Goal: Task Accomplishment & Management: Use online tool/utility

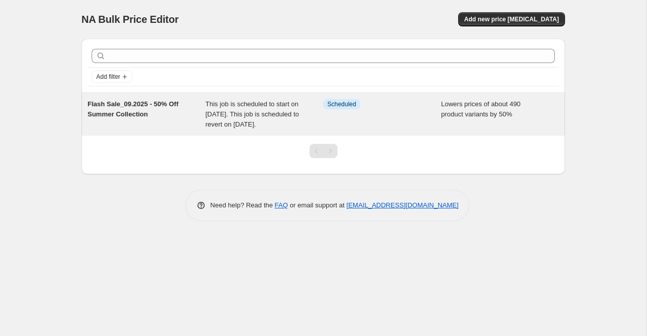
click at [144, 118] on span "Flash Sale_09.2025 - 50% Off Summer Collection" at bounding box center [133, 109] width 91 height 18
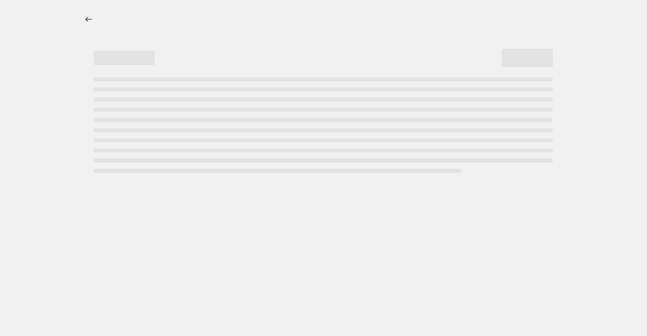
select select "percentage"
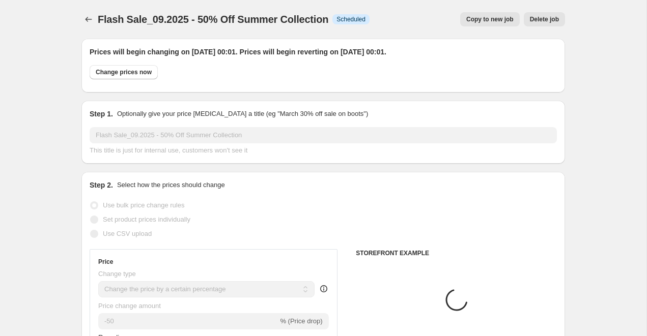
select select "collection"
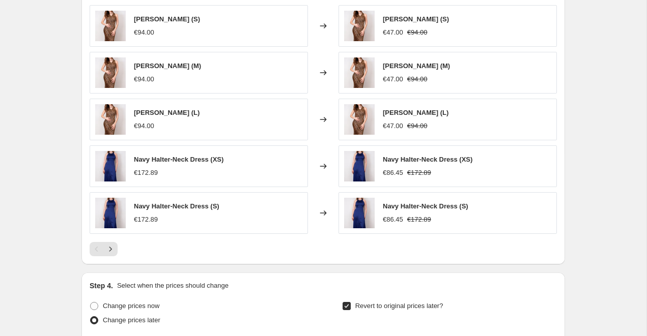
scroll to position [780, 0]
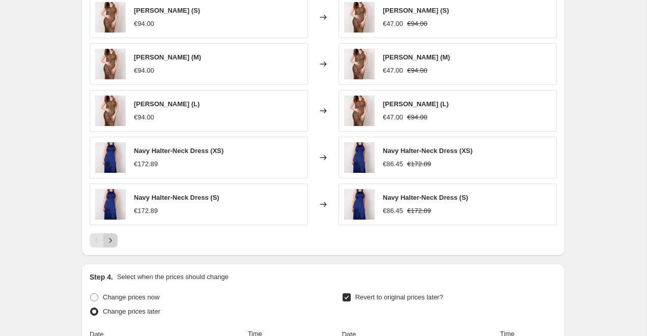
click at [115, 240] on icon "Next" at bounding box center [110, 241] width 10 height 10
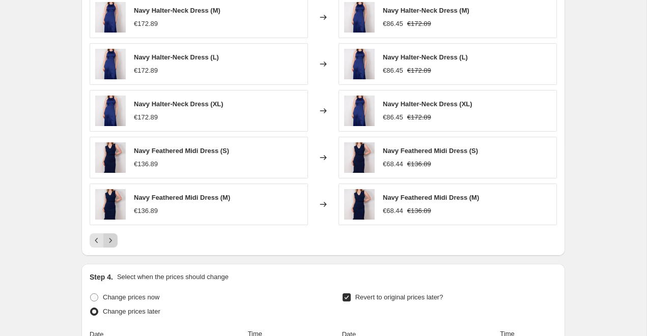
click at [108, 245] on icon "Next" at bounding box center [110, 241] width 10 height 10
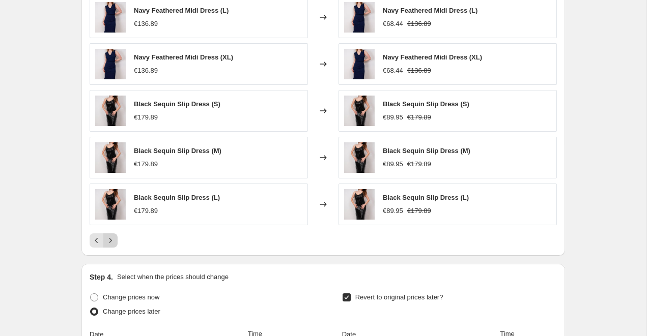
click at [109, 244] on icon "Next" at bounding box center [110, 241] width 10 height 10
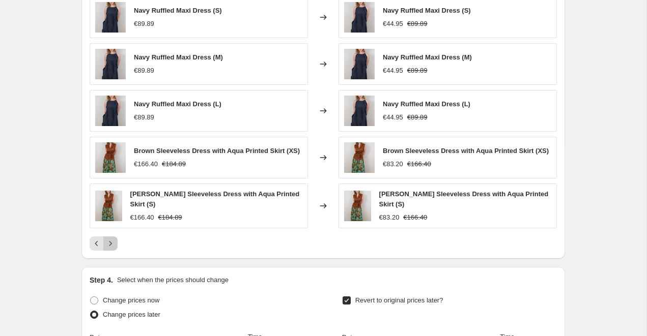
click at [110, 243] on icon "Next" at bounding box center [110, 244] width 3 height 5
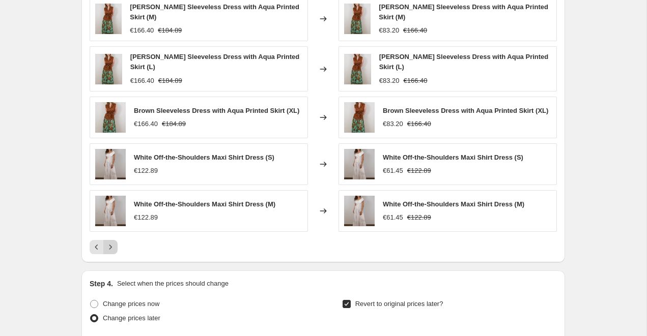
click at [112, 242] on icon "Next" at bounding box center [110, 247] width 10 height 10
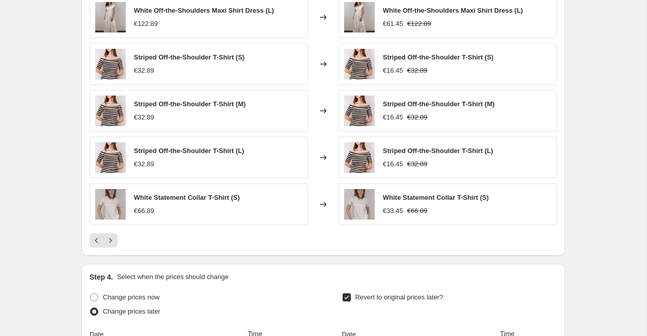
click at [188, 70] on div "€32.89" at bounding box center [189, 71] width 110 height 10
click at [179, 121] on div "€32.89" at bounding box center [190, 117] width 112 height 10
click at [171, 163] on div "€32.89" at bounding box center [189, 164] width 110 height 10
click at [112, 240] on icon "Next" at bounding box center [110, 241] width 10 height 10
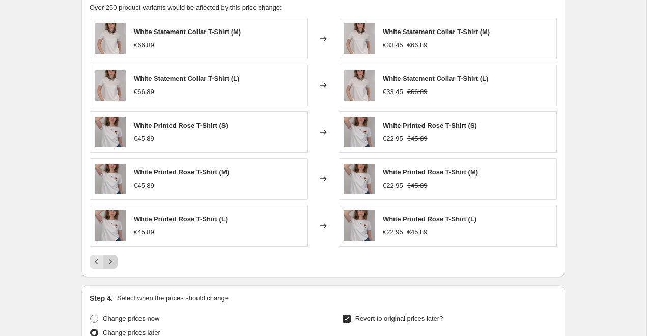
scroll to position [762, 0]
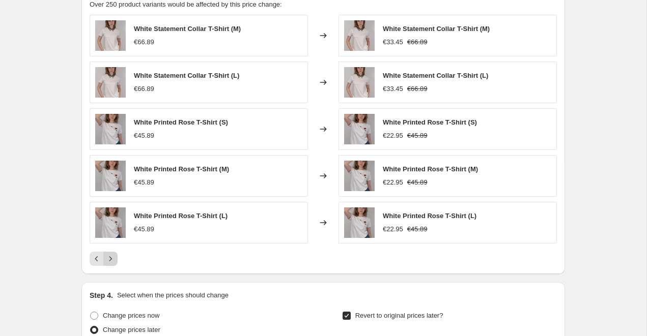
click at [111, 258] on icon "Next" at bounding box center [110, 258] width 3 height 5
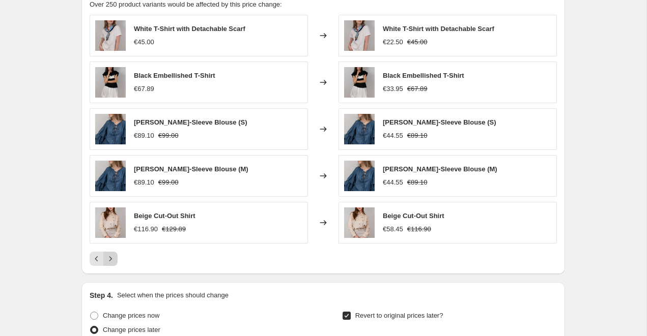
click at [111, 258] on icon "Next" at bounding box center [110, 258] width 3 height 5
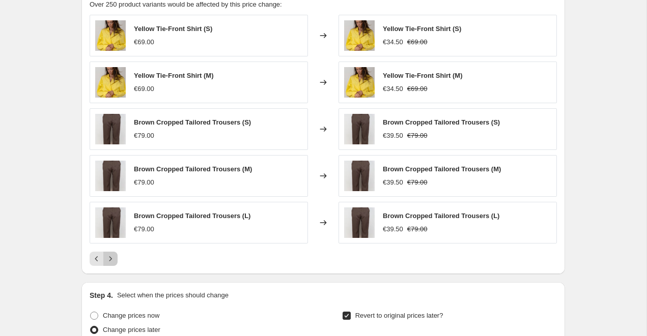
click at [110, 262] on icon "Next" at bounding box center [110, 259] width 10 height 10
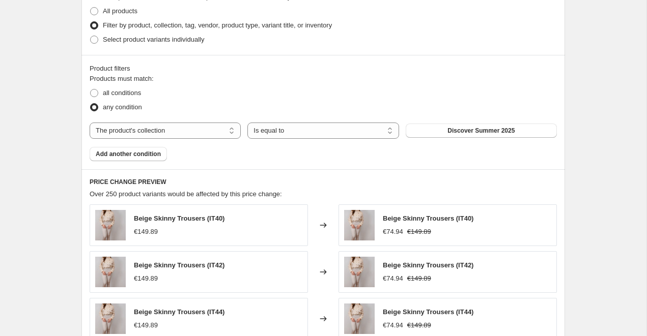
scroll to position [576, 0]
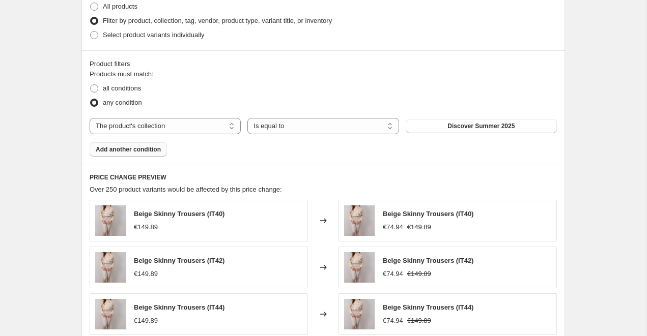
click at [135, 153] on span "Add another condition" at bounding box center [128, 150] width 65 height 8
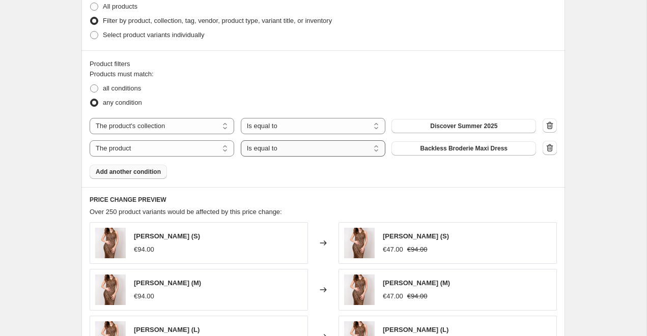
click at [346, 151] on select "Is equal to Is not equal to" at bounding box center [313, 148] width 144 height 16
click at [241, 140] on select "Is equal to Is not equal to" at bounding box center [313, 148] width 144 height 16
click at [550, 147] on icon "button" at bounding box center [549, 148] width 10 height 10
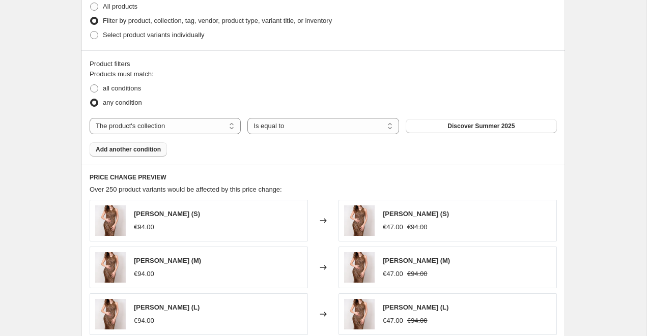
click at [143, 151] on span "Add another condition" at bounding box center [128, 150] width 65 height 8
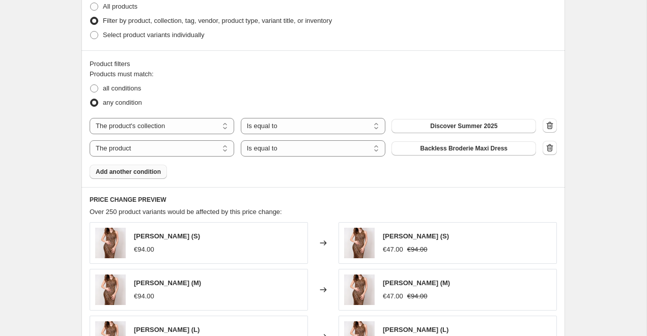
click at [452, 150] on span "Backless Broderie Maxi Dress" at bounding box center [463, 148] width 87 height 8
click at [550, 144] on icon "button" at bounding box center [549, 148] width 10 height 10
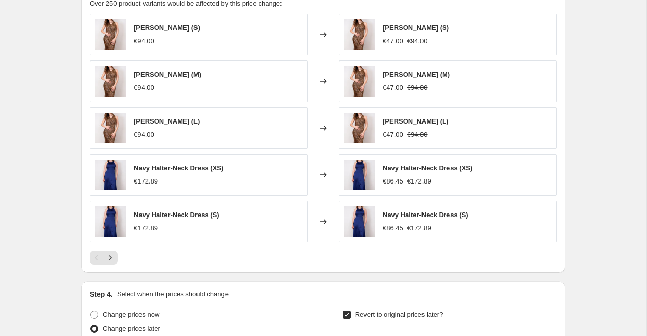
scroll to position [762, 0]
click at [113, 260] on icon "Next" at bounding box center [110, 258] width 10 height 10
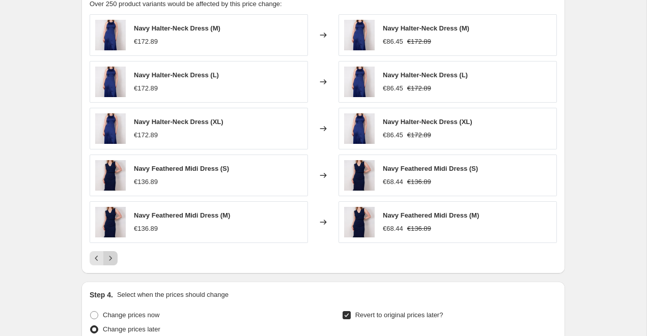
click at [114, 259] on icon "Next" at bounding box center [110, 258] width 10 height 10
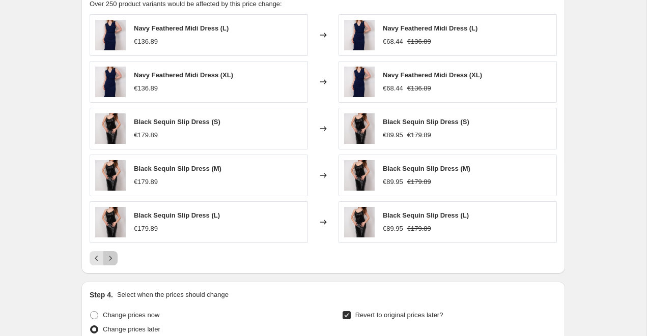
click at [109, 262] on icon "Next" at bounding box center [110, 258] width 10 height 10
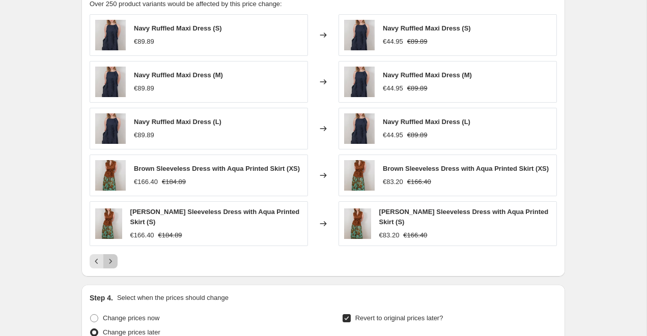
click at [115, 256] on button "Next" at bounding box center [110, 261] width 14 height 14
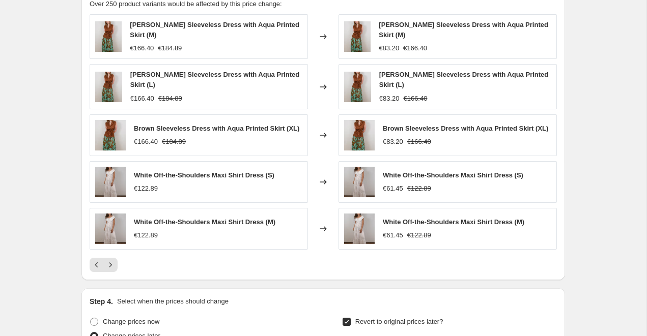
click at [187, 188] on div "€122.89" at bounding box center [204, 189] width 140 height 10
click at [113, 263] on icon "Next" at bounding box center [110, 265] width 10 height 10
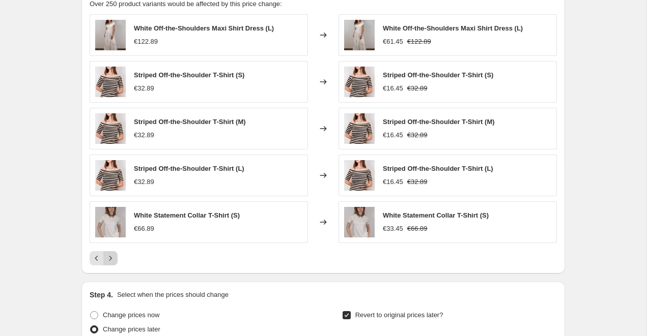
click at [111, 263] on icon "Next" at bounding box center [110, 258] width 10 height 10
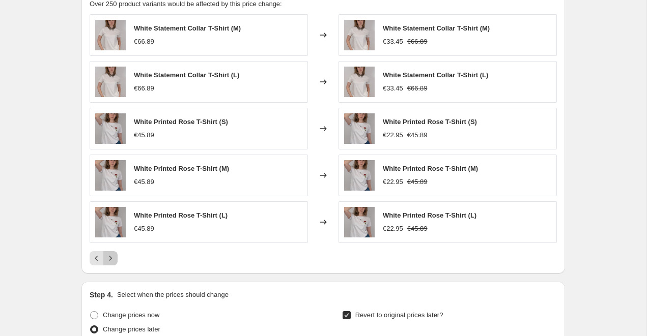
click at [117, 257] on button "Next" at bounding box center [110, 258] width 14 height 14
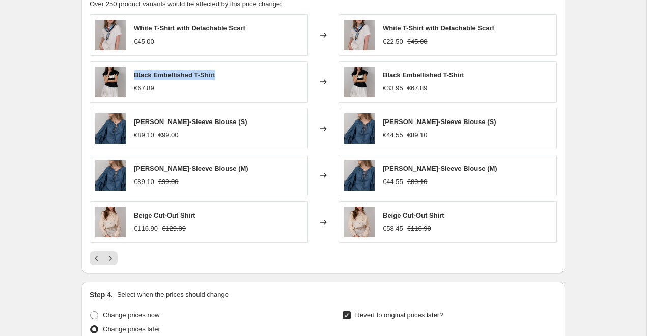
drag, startPoint x: 134, startPoint y: 76, endPoint x: 223, endPoint y: 70, distance: 89.2
click at [221, 72] on div "Black Embellished T-Shirt €67.89" at bounding box center [199, 82] width 218 height 42
click at [210, 77] on span "Black Embellished T-Shirt" at bounding box center [174, 75] width 81 height 8
click at [179, 216] on span "Beige Cut-Out Shirt" at bounding box center [165, 216] width 62 height 8
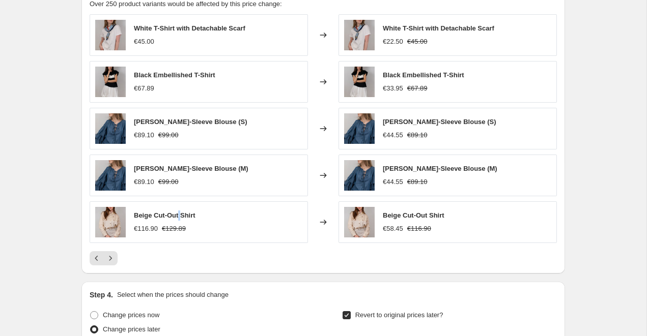
click at [179, 216] on span "Beige Cut-Out Shirt" at bounding box center [165, 216] width 62 height 8
click at [110, 262] on icon "Next" at bounding box center [110, 258] width 10 height 10
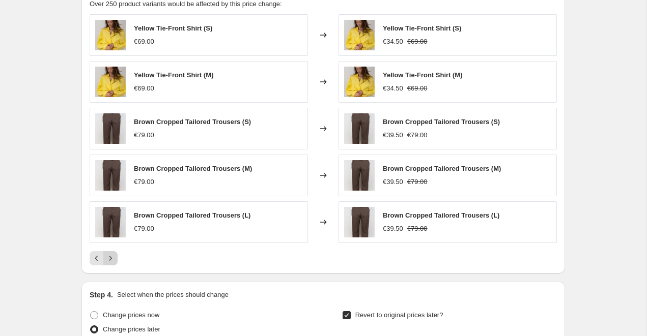
click at [109, 262] on icon "Next" at bounding box center [110, 258] width 10 height 10
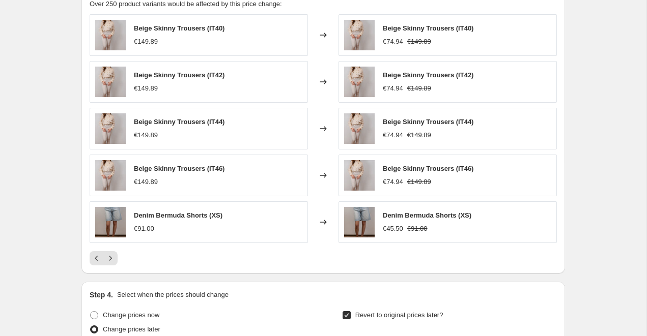
click at [421, 216] on span "Denim Bermuda Shorts (XS)" at bounding box center [427, 216] width 89 height 8
click at [114, 252] on button "Next" at bounding box center [110, 258] width 14 height 14
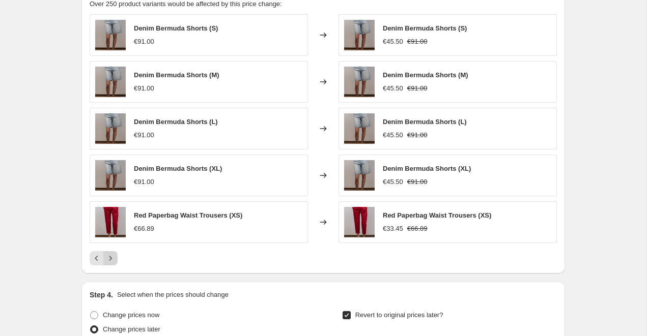
click at [106, 263] on icon "Next" at bounding box center [110, 258] width 10 height 10
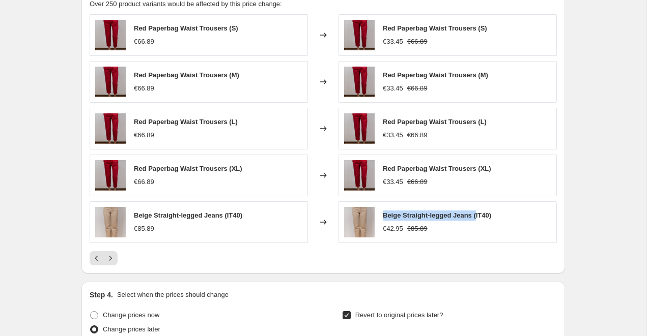
drag, startPoint x: 384, startPoint y: 215, endPoint x: 479, endPoint y: 214, distance: 94.6
click at [479, 215] on span "Beige Straight-legged Jeans (IT40)" at bounding box center [437, 216] width 108 height 8
click at [112, 258] on icon "Next" at bounding box center [110, 258] width 10 height 10
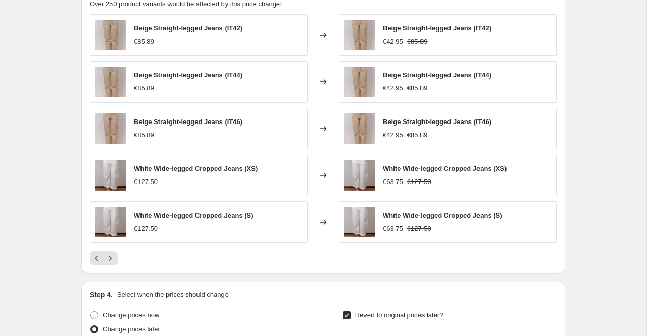
click at [444, 171] on span "White Wide-legged Cropped Jeans (XS)" at bounding box center [445, 169] width 124 height 8
click at [401, 224] on div "€63.75" at bounding box center [393, 229] width 20 height 10
click at [115, 253] on button "Next" at bounding box center [110, 258] width 14 height 14
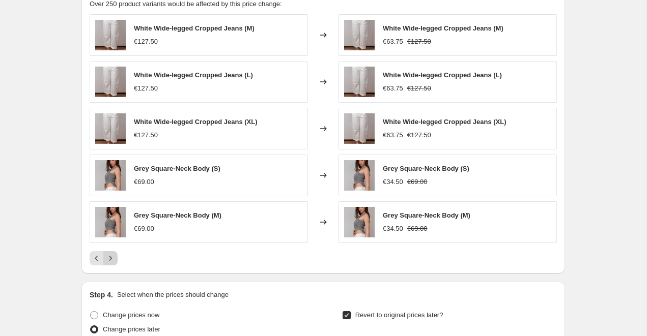
click at [117, 259] on button "Next" at bounding box center [110, 258] width 14 height 14
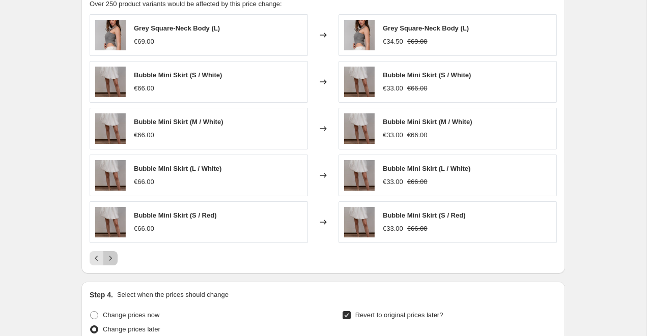
click at [114, 259] on icon "Next" at bounding box center [110, 258] width 10 height 10
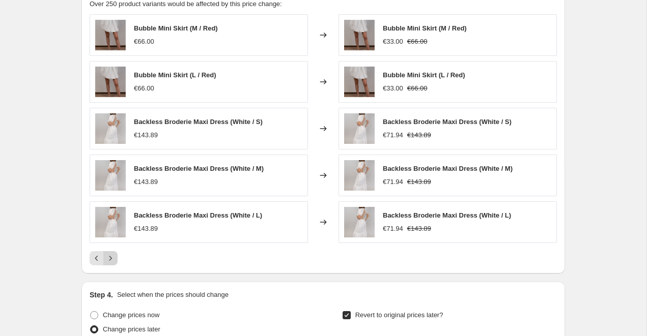
click at [114, 259] on icon "Next" at bounding box center [110, 258] width 10 height 10
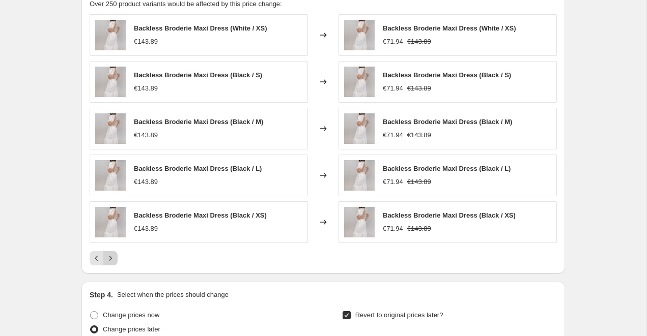
click at [114, 259] on icon "Next" at bounding box center [110, 258] width 10 height 10
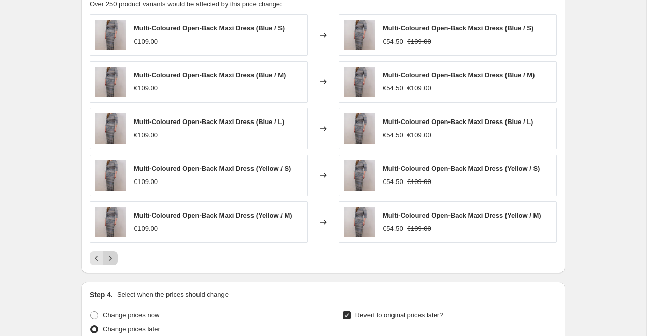
click at [107, 259] on icon "Next" at bounding box center [110, 258] width 10 height 10
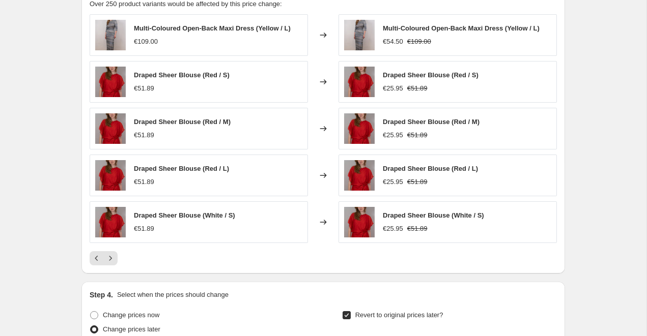
click at [118, 254] on div at bounding box center [323, 258] width 467 height 14
click at [112, 259] on icon "Next" at bounding box center [110, 258] width 10 height 10
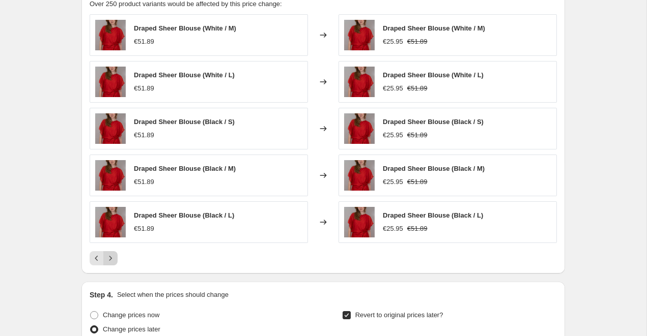
click at [112, 259] on icon "Next" at bounding box center [110, 258] width 10 height 10
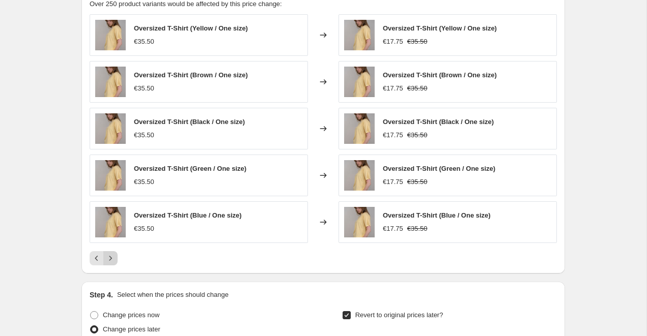
click at [112, 258] on icon "Next" at bounding box center [110, 258] width 10 height 10
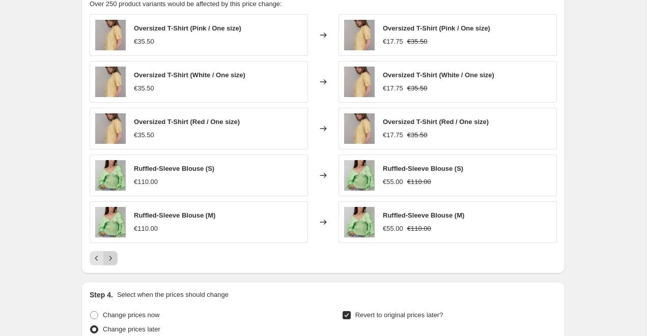
click at [114, 258] on icon "Next" at bounding box center [110, 258] width 10 height 10
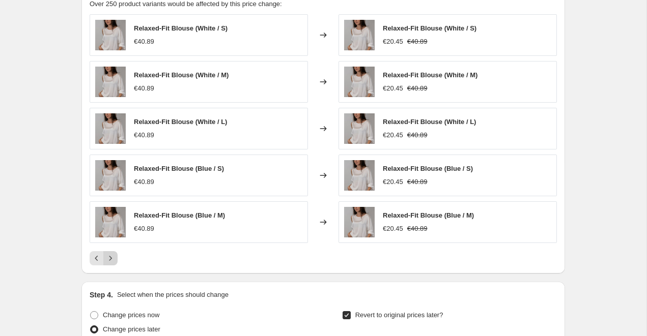
click at [114, 258] on icon "Next" at bounding box center [110, 258] width 10 height 10
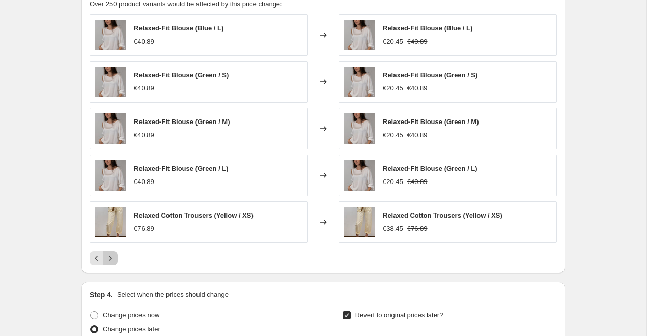
click at [113, 261] on icon "Next" at bounding box center [110, 258] width 10 height 10
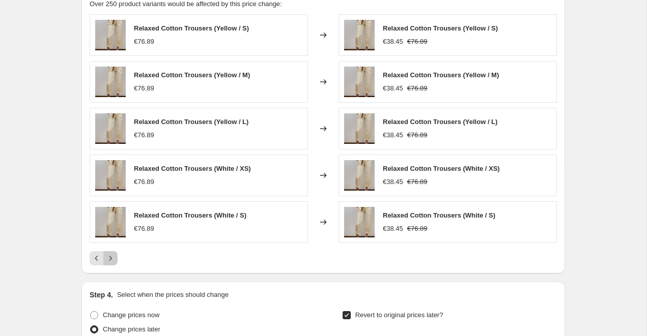
click at [113, 261] on icon "Next" at bounding box center [110, 258] width 10 height 10
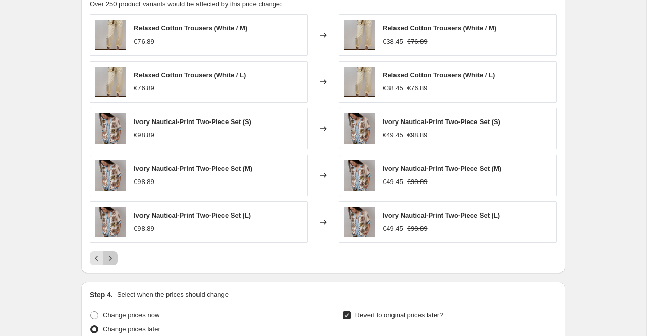
click at [112, 261] on icon "Next" at bounding box center [110, 258] width 10 height 10
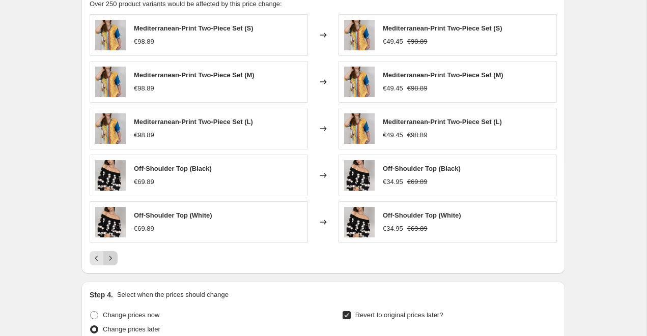
click at [112, 261] on icon "Next" at bounding box center [110, 258] width 10 height 10
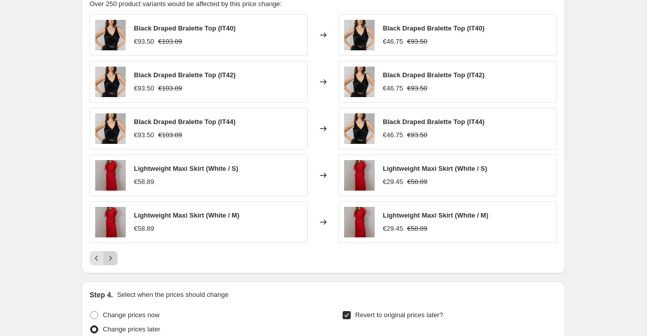
click at [107, 258] on icon "Next" at bounding box center [110, 258] width 10 height 10
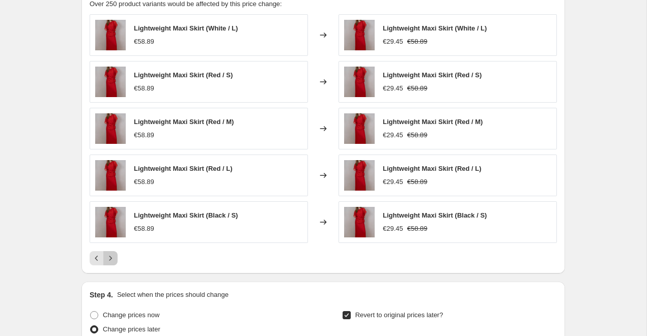
click at [107, 258] on icon "Next" at bounding box center [110, 258] width 10 height 10
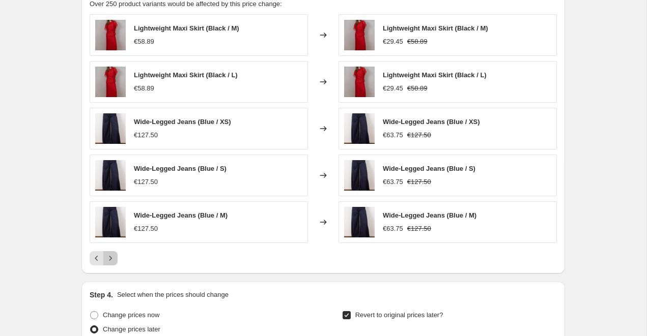
click at [113, 260] on icon "Next" at bounding box center [110, 258] width 10 height 10
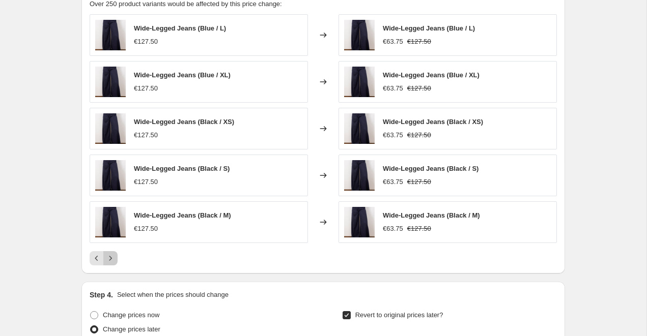
click at [106, 261] on icon "Next" at bounding box center [110, 258] width 10 height 10
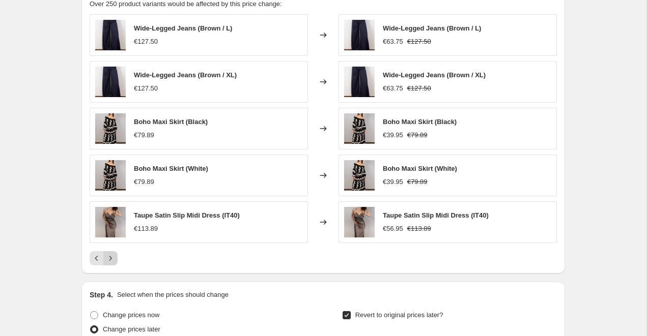
click at [115, 257] on icon "Next" at bounding box center [110, 258] width 10 height 10
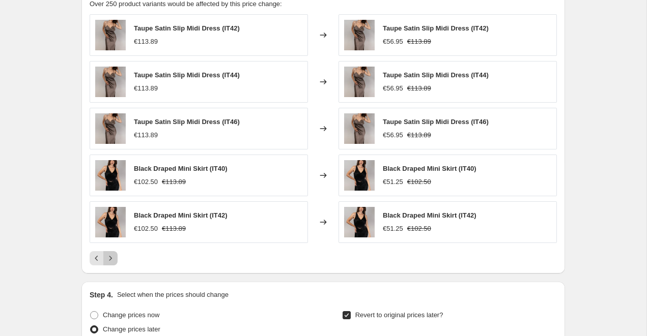
click at [115, 257] on icon "Next" at bounding box center [110, 258] width 10 height 10
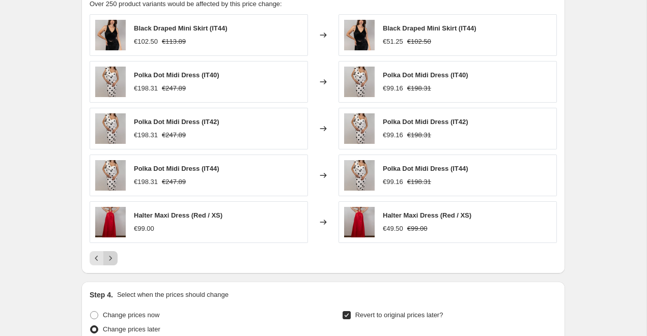
click at [111, 262] on icon "Next" at bounding box center [110, 258] width 10 height 10
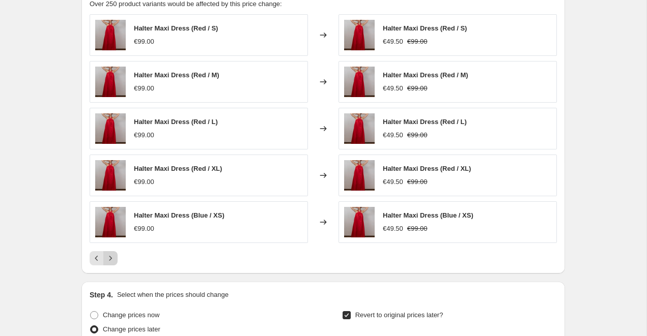
click at [111, 262] on icon "Next" at bounding box center [110, 258] width 10 height 10
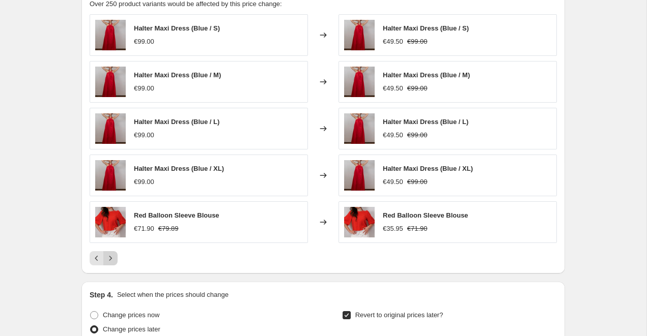
click at [111, 262] on icon "Next" at bounding box center [110, 258] width 10 height 10
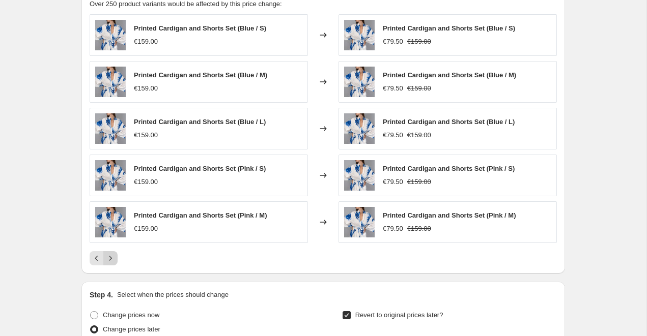
click at [111, 262] on icon "Next" at bounding box center [110, 258] width 10 height 10
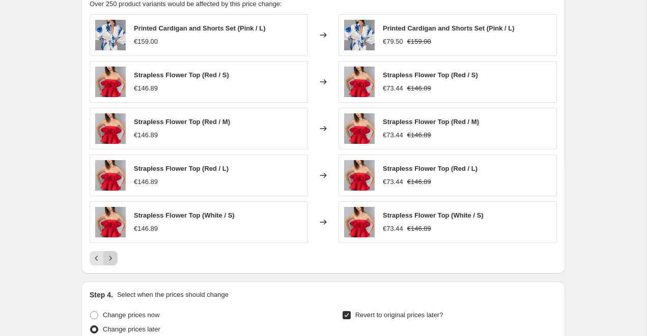
click at [111, 262] on icon "Next" at bounding box center [110, 258] width 10 height 10
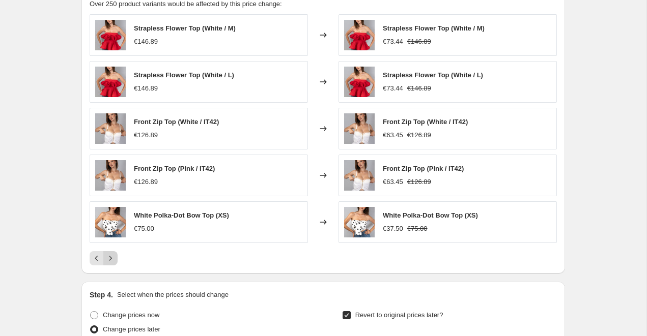
click at [111, 262] on icon "Next" at bounding box center [110, 258] width 10 height 10
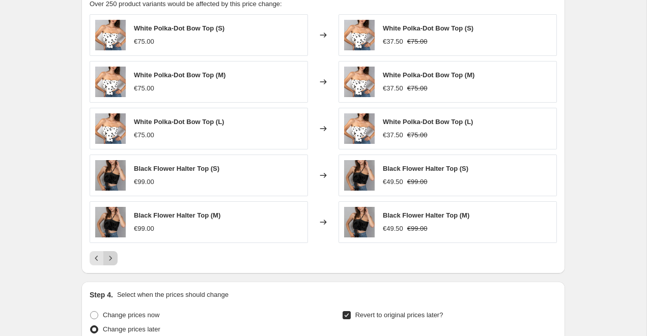
click at [111, 262] on icon "Next" at bounding box center [110, 258] width 10 height 10
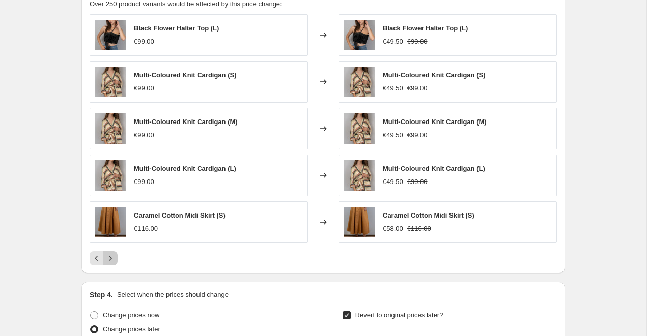
click at [108, 260] on icon "Next" at bounding box center [110, 258] width 10 height 10
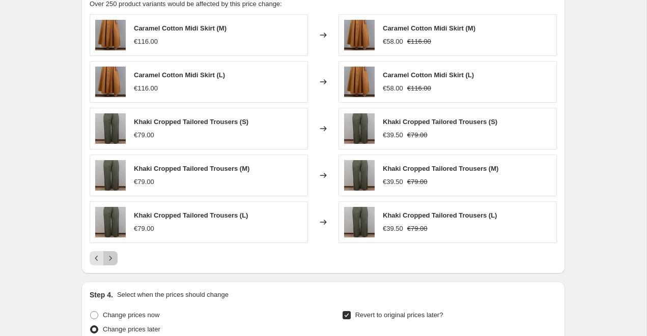
click at [112, 258] on icon "Next" at bounding box center [110, 258] width 10 height 10
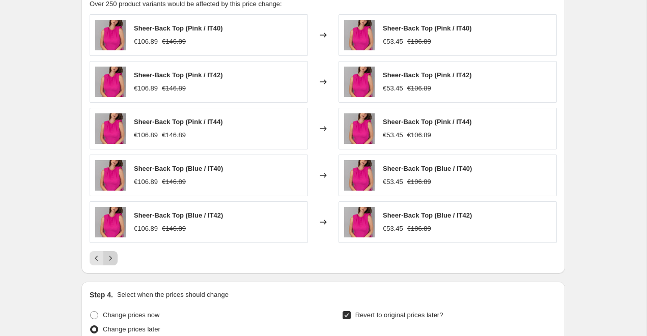
click at [112, 258] on icon "Next" at bounding box center [110, 258] width 10 height 10
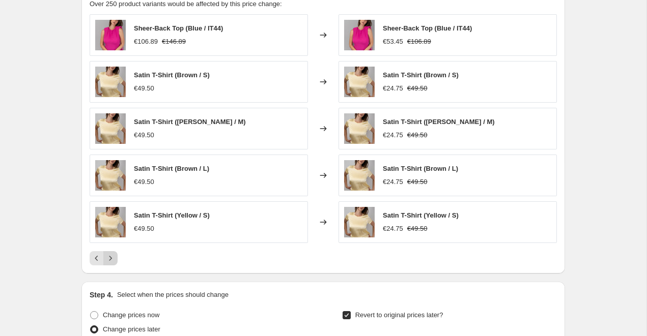
click at [109, 257] on icon "Next" at bounding box center [110, 258] width 10 height 10
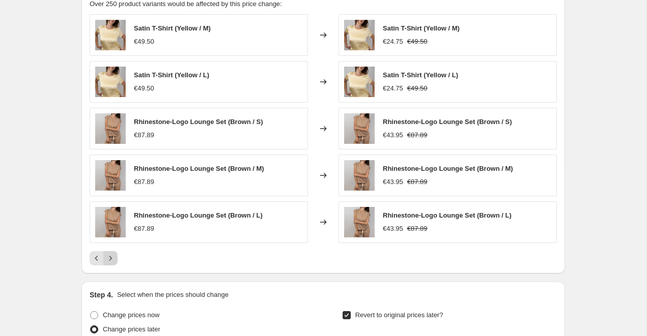
click at [112, 256] on icon "Next" at bounding box center [110, 258] width 10 height 10
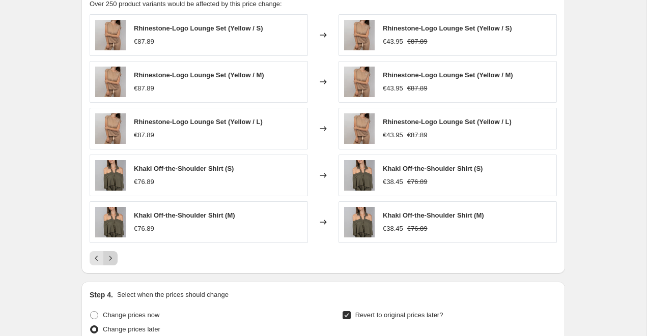
click at [113, 257] on icon "Next" at bounding box center [110, 258] width 10 height 10
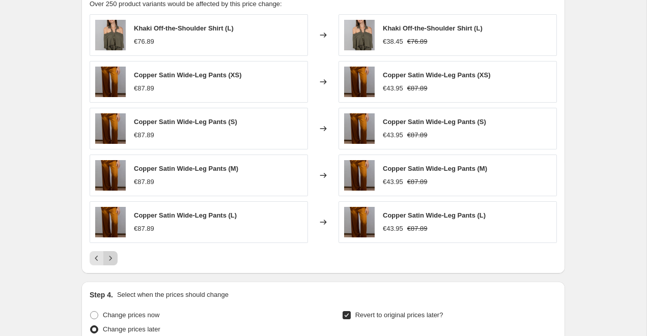
click at [109, 260] on icon "Next" at bounding box center [110, 258] width 10 height 10
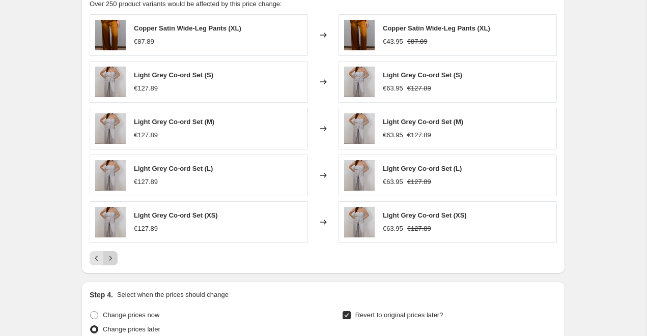
click at [113, 262] on icon "Next" at bounding box center [110, 258] width 10 height 10
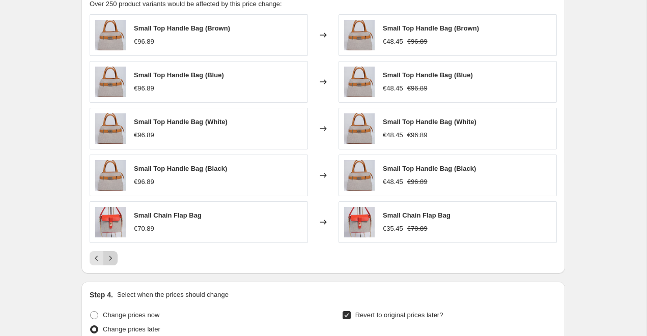
click at [110, 259] on icon "Next" at bounding box center [110, 258] width 10 height 10
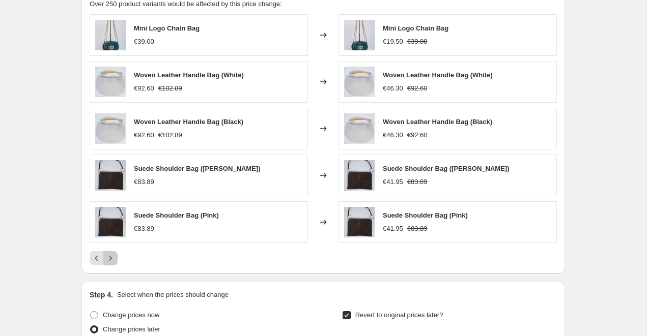
click at [110, 259] on icon "Next" at bounding box center [110, 258] width 10 height 10
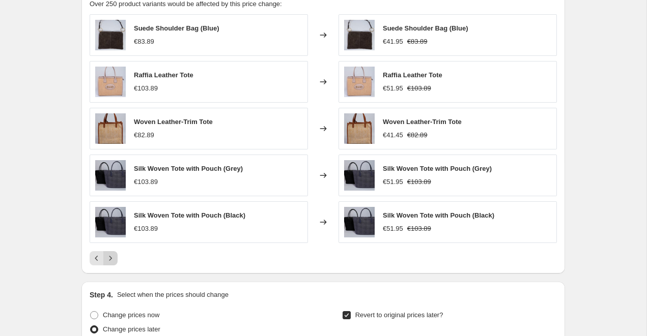
click at [110, 259] on icon "Next" at bounding box center [110, 258] width 10 height 10
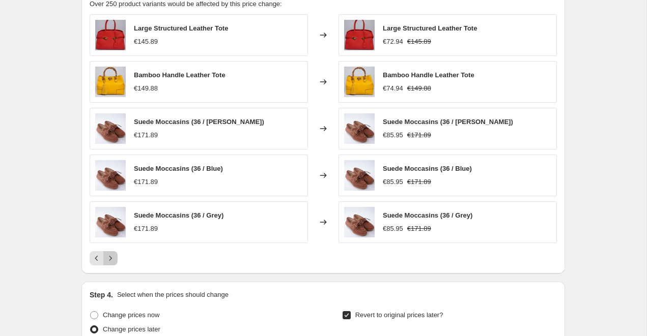
click at [107, 262] on icon "Next" at bounding box center [110, 258] width 10 height 10
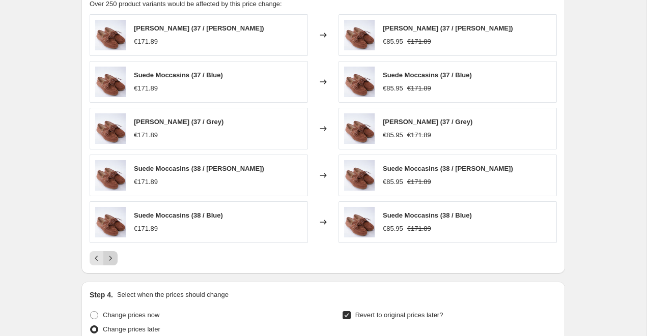
click at [107, 262] on icon "Next" at bounding box center [110, 258] width 10 height 10
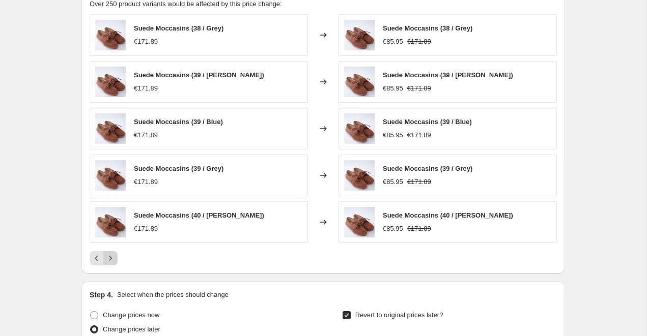
click at [107, 262] on icon "Next" at bounding box center [110, 258] width 10 height 10
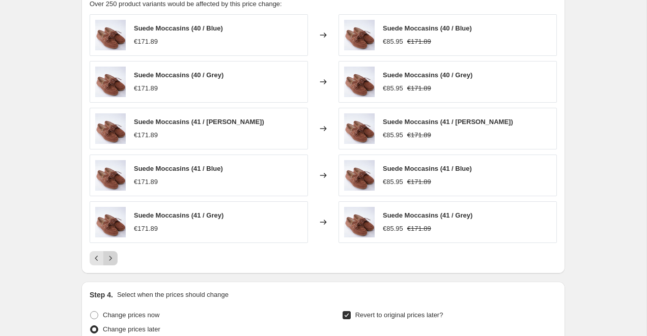
click at [107, 262] on icon "Next" at bounding box center [110, 258] width 10 height 10
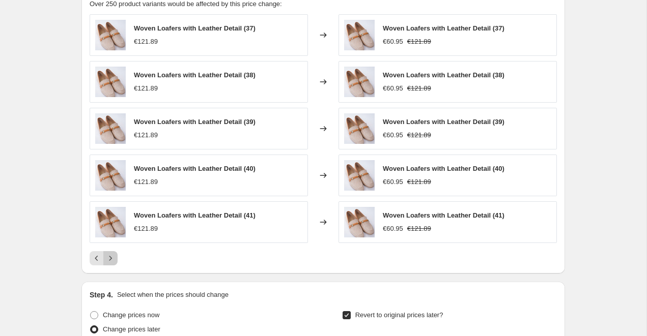
click at [107, 262] on icon "Next" at bounding box center [110, 258] width 10 height 10
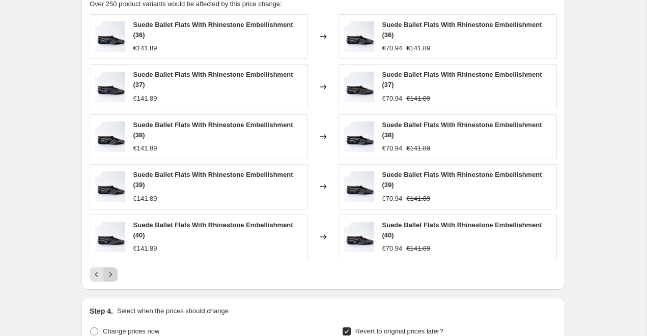
click at [107, 262] on div "Suede Ballet Flats With Rhinestone Embellishment (36) €141.89 Changed to Suede …" at bounding box center [323, 148] width 467 height 268
click at [107, 277] on icon "Next" at bounding box center [110, 275] width 10 height 10
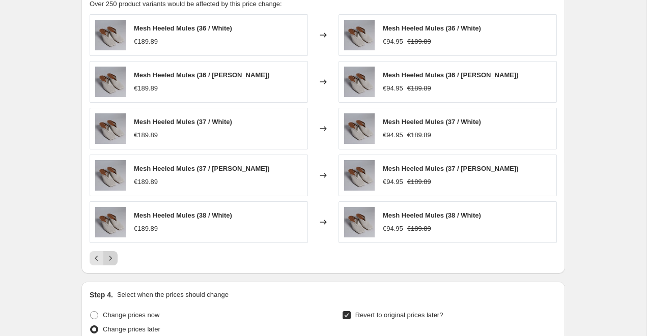
click at [111, 265] on button "Next" at bounding box center [110, 258] width 14 height 14
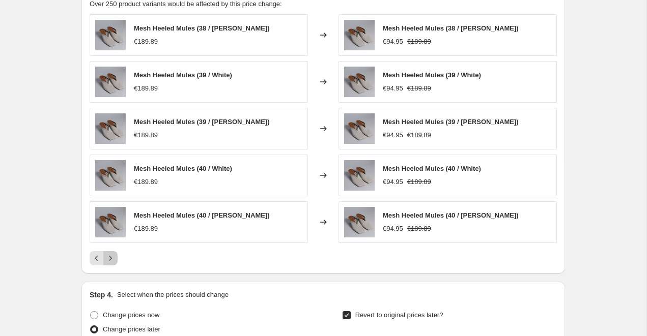
click at [111, 265] on button "Next" at bounding box center [110, 258] width 14 height 14
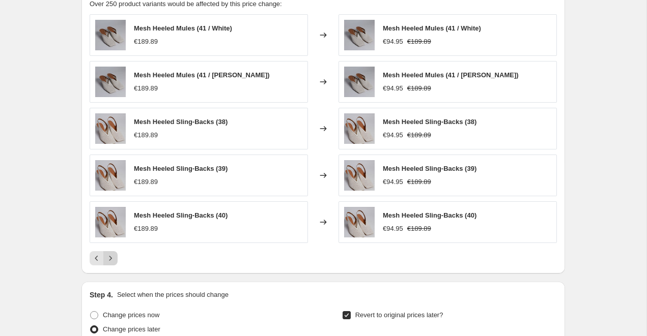
click at [111, 265] on button "Next" at bounding box center [110, 258] width 14 height 14
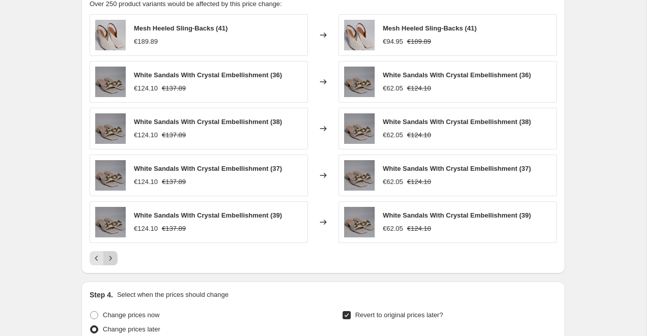
click at [111, 265] on button "Next" at bounding box center [110, 258] width 14 height 14
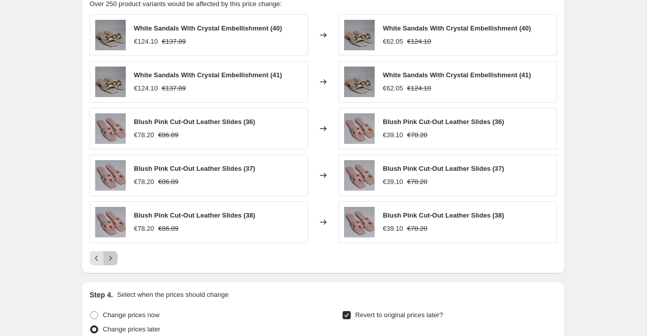
click at [111, 265] on button "Next" at bounding box center [110, 258] width 14 height 14
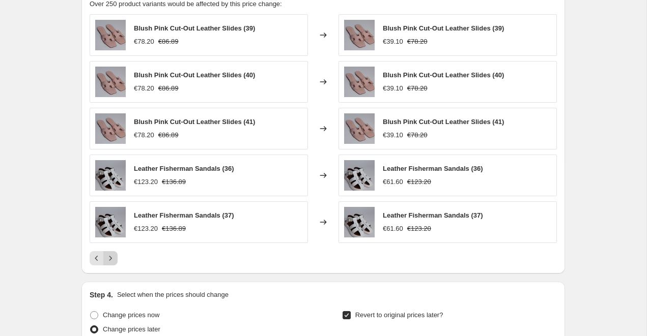
click at [111, 265] on button "Next" at bounding box center [110, 258] width 14 height 14
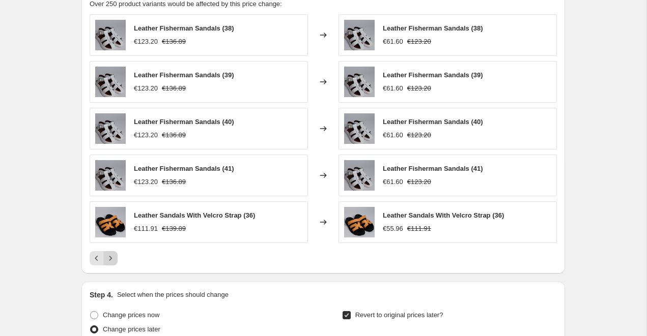
click at [111, 265] on button "Next" at bounding box center [110, 258] width 14 height 14
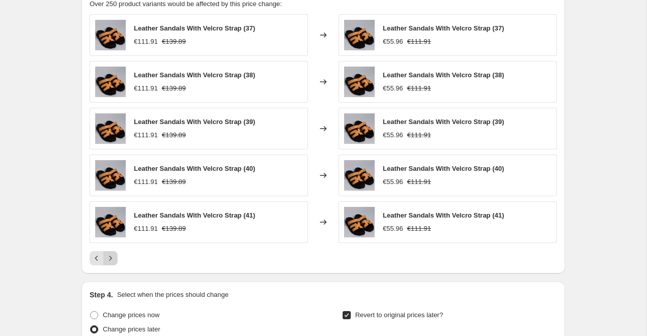
click at [111, 265] on button "Next" at bounding box center [110, 258] width 14 height 14
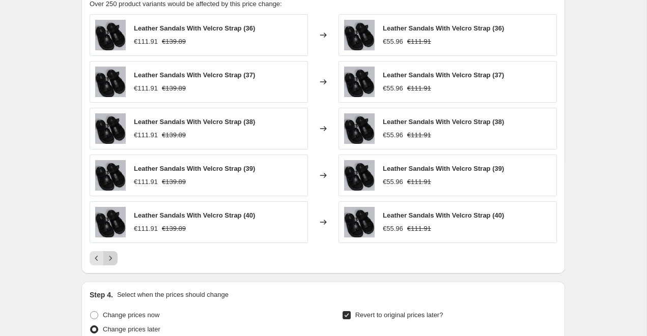
click at [111, 265] on button "Next" at bounding box center [110, 258] width 14 height 14
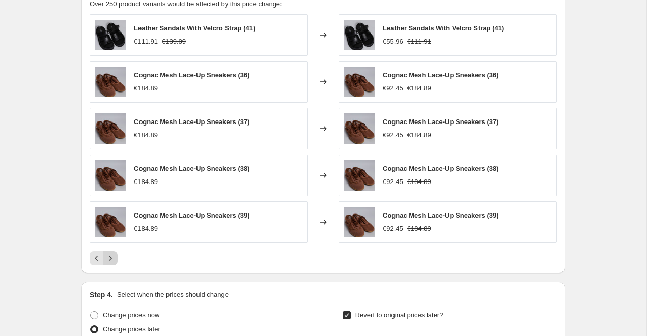
click at [111, 265] on button "Next" at bounding box center [110, 258] width 14 height 14
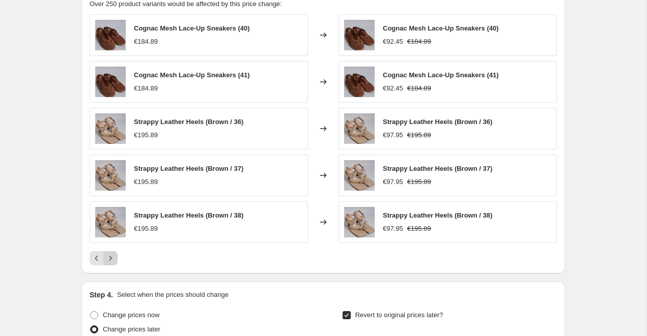
click at [111, 265] on button "Next" at bounding box center [110, 258] width 14 height 14
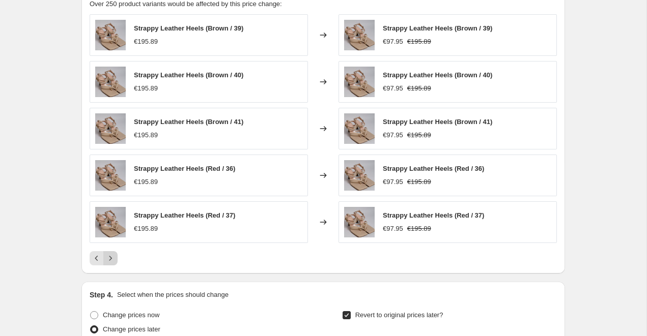
click at [111, 265] on button "Next" at bounding box center [110, 258] width 14 height 14
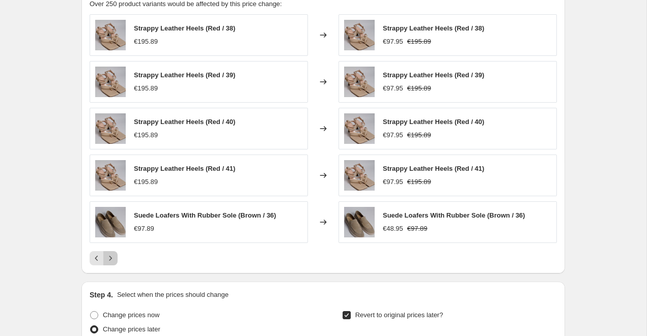
click at [111, 256] on icon "Next" at bounding box center [110, 258] width 10 height 10
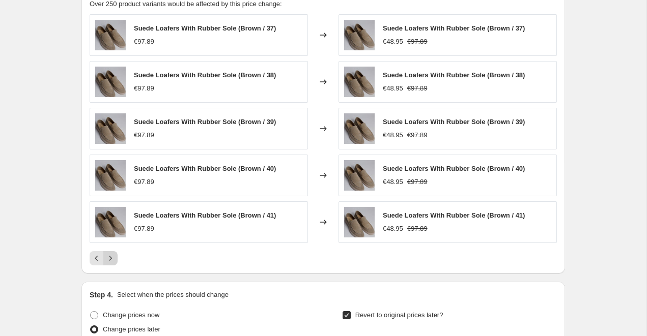
click at [111, 256] on icon "Next" at bounding box center [110, 258] width 10 height 10
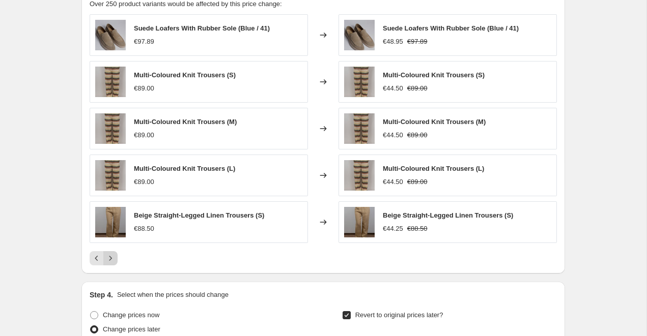
click at [114, 253] on button "Next" at bounding box center [110, 258] width 14 height 14
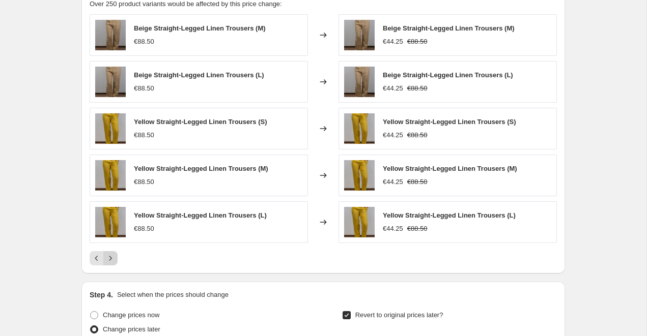
click at [114, 253] on button "Next" at bounding box center [110, 258] width 14 height 14
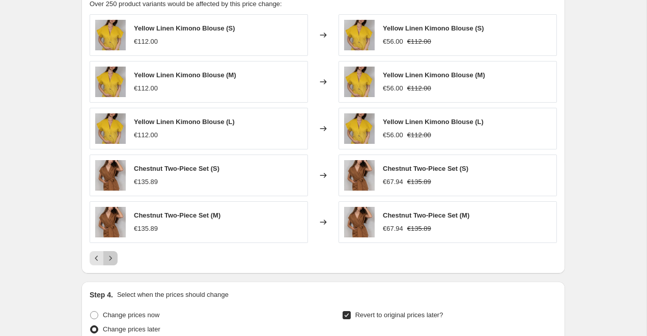
click at [111, 258] on icon "Next" at bounding box center [110, 258] width 3 height 5
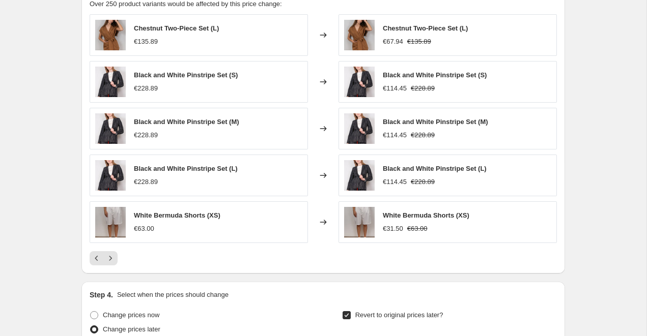
click at [436, 78] on span "Black and White Pinstripe Set (S)" at bounding box center [435, 75] width 104 height 8
click at [113, 256] on icon "Next" at bounding box center [110, 258] width 10 height 10
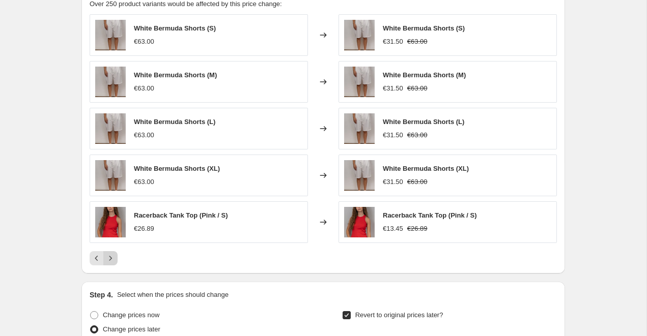
click at [113, 256] on icon "Next" at bounding box center [110, 258] width 10 height 10
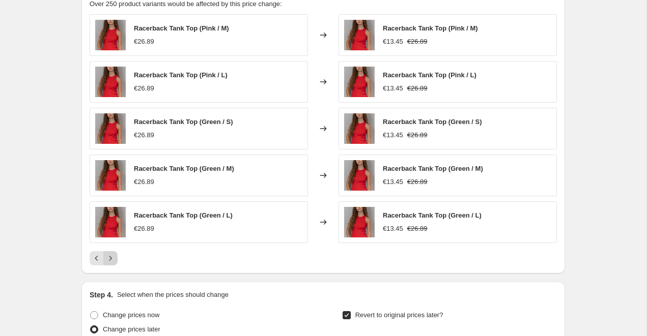
click at [113, 256] on icon "Next" at bounding box center [110, 258] width 10 height 10
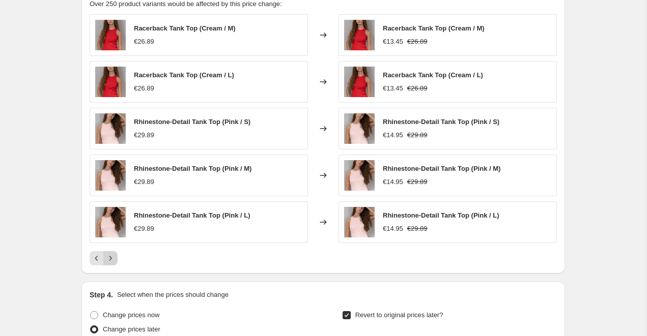
click at [113, 256] on icon "Next" at bounding box center [110, 258] width 10 height 10
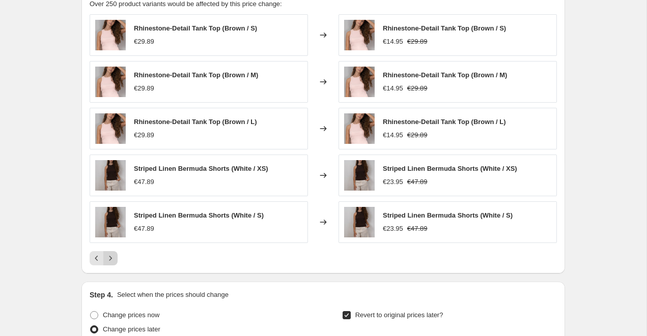
click at [107, 259] on icon "Next" at bounding box center [110, 258] width 10 height 10
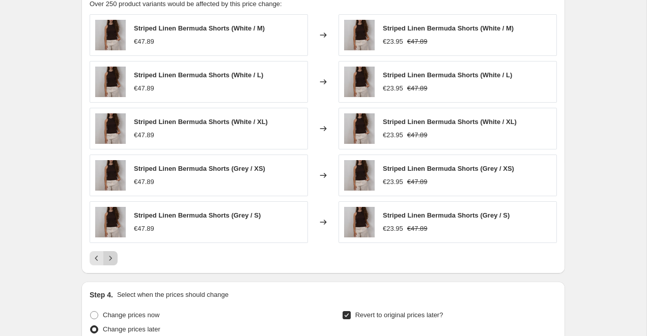
click at [107, 259] on icon "Next" at bounding box center [110, 258] width 10 height 10
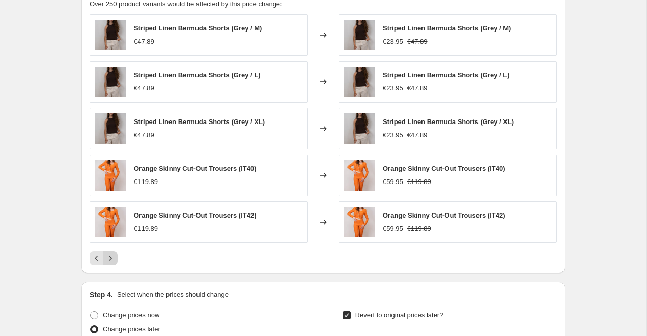
click at [108, 262] on icon "Next" at bounding box center [110, 258] width 10 height 10
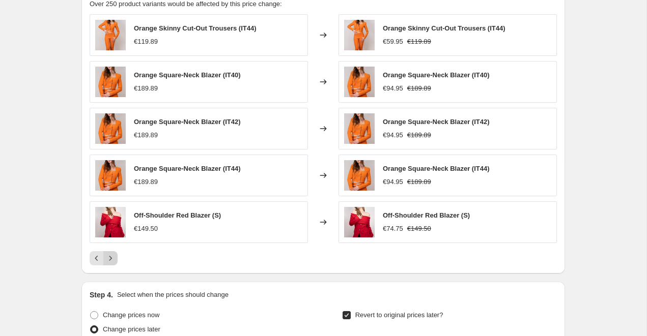
click at [115, 257] on icon "Next" at bounding box center [110, 258] width 10 height 10
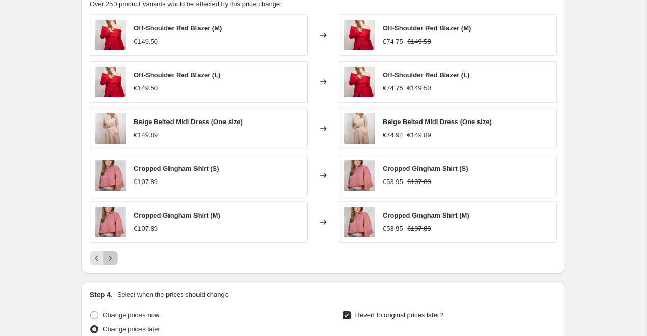
click at [114, 257] on icon "Next" at bounding box center [110, 258] width 10 height 10
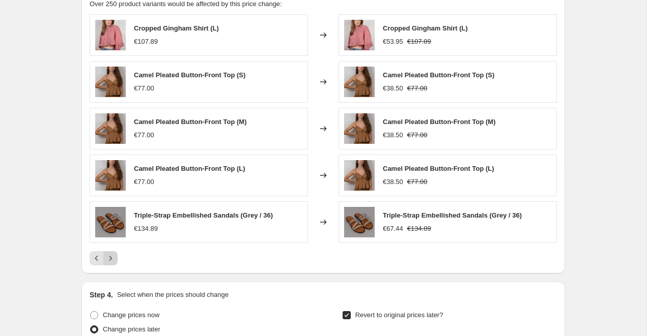
click at [112, 258] on icon "Next" at bounding box center [110, 258] width 10 height 10
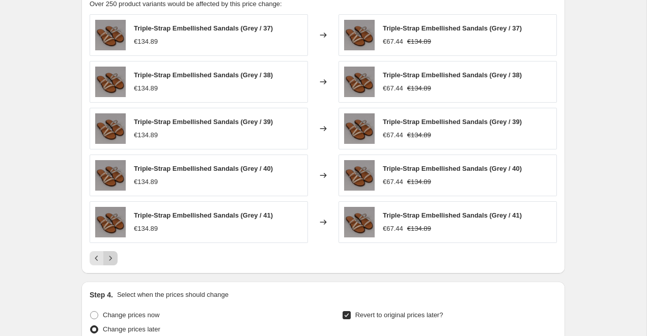
click at [112, 258] on icon "Next" at bounding box center [110, 258] width 10 height 10
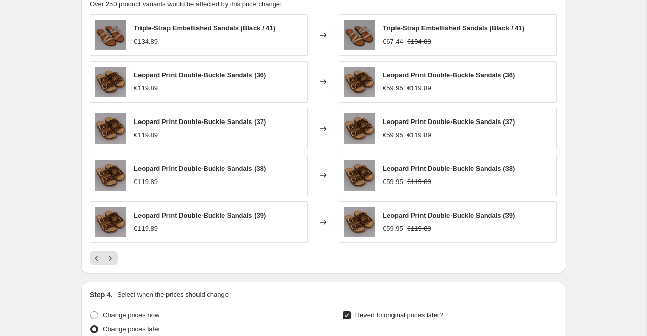
click at [114, 255] on icon "Next" at bounding box center [110, 258] width 10 height 10
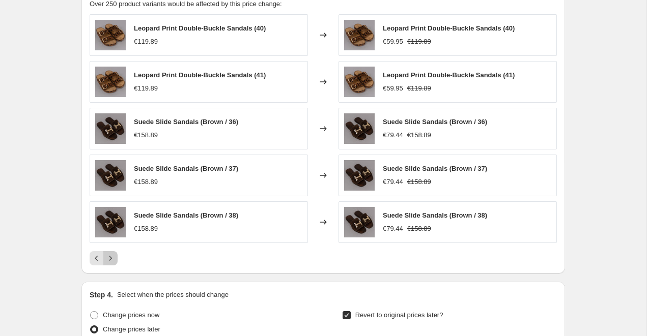
click at [108, 259] on icon "Next" at bounding box center [110, 258] width 10 height 10
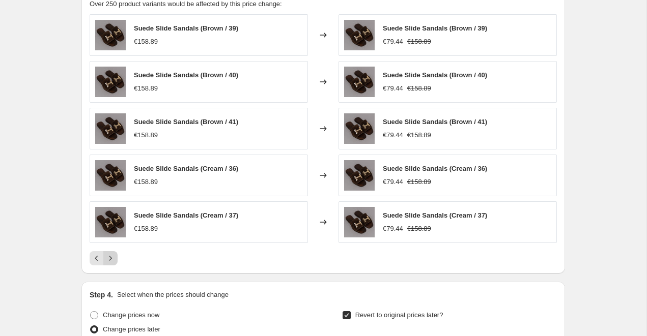
click at [108, 259] on icon "Next" at bounding box center [110, 258] width 10 height 10
click at [113, 259] on icon "Next" at bounding box center [110, 258] width 10 height 10
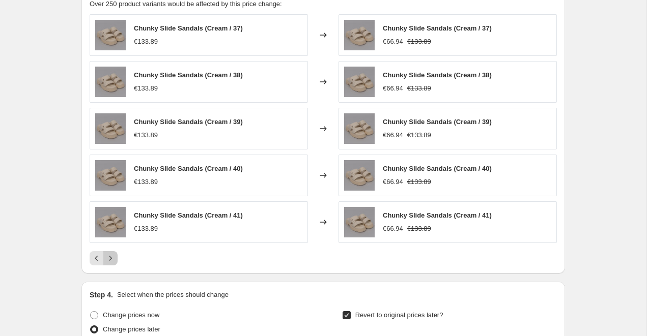
click at [113, 259] on icon "Next" at bounding box center [110, 258] width 10 height 10
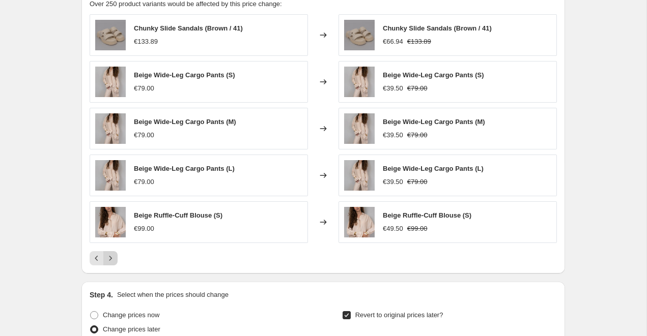
click at [113, 259] on icon "Next" at bounding box center [110, 258] width 10 height 10
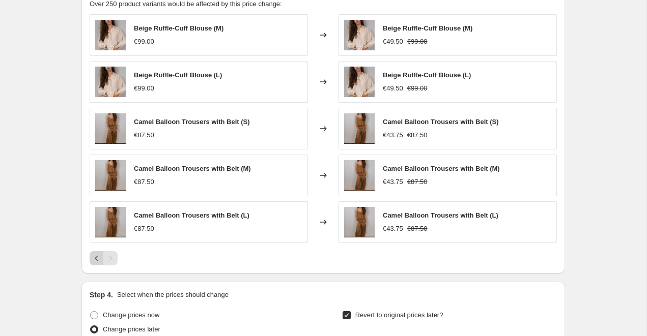
click at [95, 259] on icon "Previous" at bounding box center [97, 258] width 10 height 10
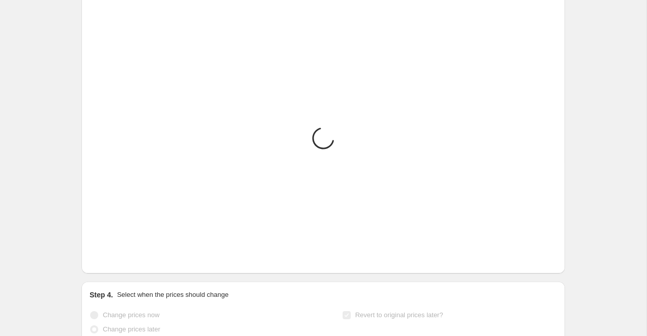
click at [95, 259] on icon "Previous" at bounding box center [97, 258] width 10 height 10
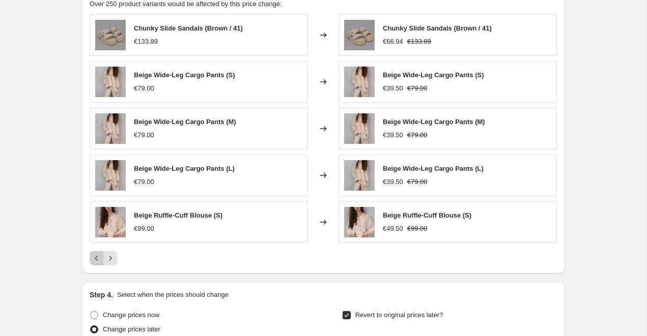
click at [95, 259] on icon "Previous" at bounding box center [97, 258] width 10 height 10
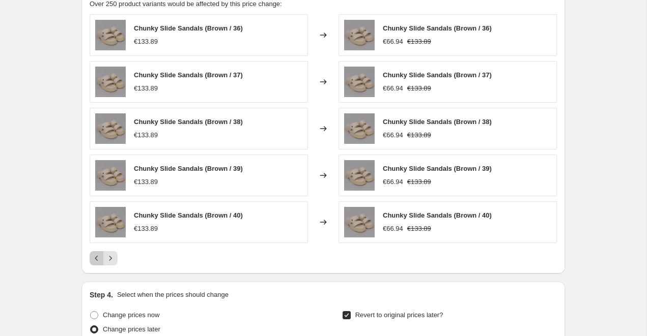
click at [95, 259] on icon "Previous" at bounding box center [97, 258] width 10 height 10
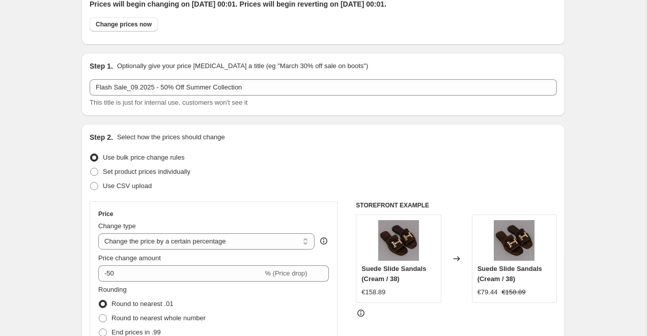
scroll to position [0, 0]
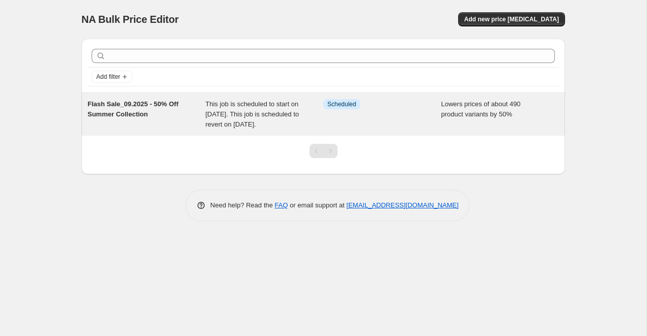
click at [153, 104] on span "Flash Sale_09.2025 - 50% Off Summer Collection" at bounding box center [133, 109] width 91 height 18
select select "percentage"
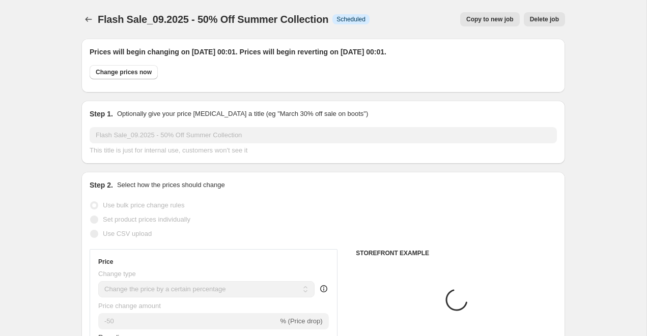
select select "collection"
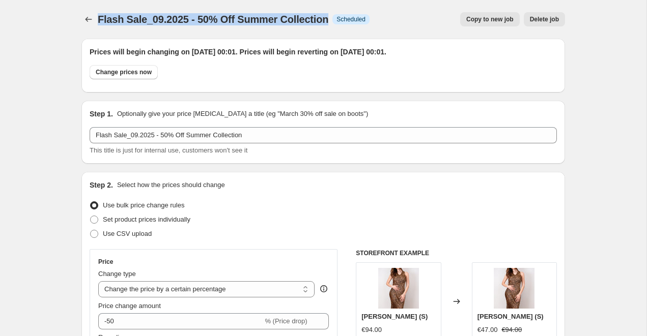
drag, startPoint x: 99, startPoint y: 19, endPoint x: 332, endPoint y: 19, distance: 232.5
click at [332, 19] on div "Flash Sale_09.2025 - 50% Off Summer Collection Info Scheduled" at bounding box center [234, 19] width 272 height 14
copy span "Flash Sale_09.2025 - 50% Off Summer Collection"
click at [555, 20] on span "Delete job" at bounding box center [544, 19] width 29 height 8
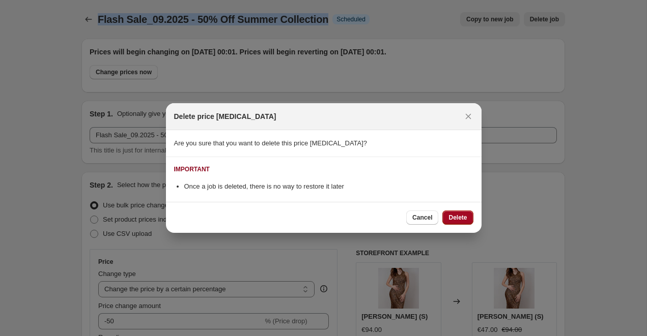
click at [458, 217] on span "Delete" at bounding box center [457, 218] width 18 height 8
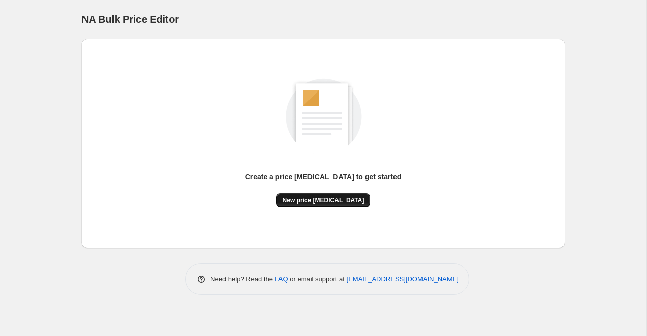
click at [315, 195] on button "New price change job" at bounding box center [323, 200] width 94 height 14
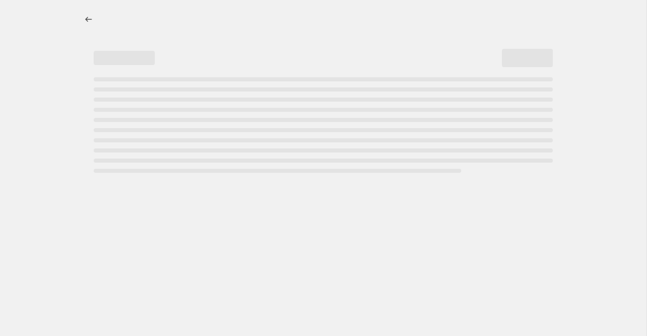
select select "percentage"
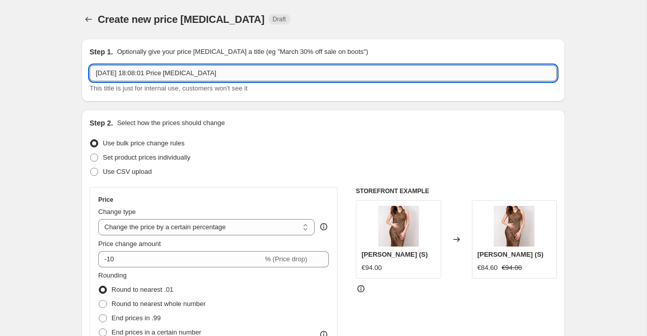
click at [131, 67] on input "5 Sept 2025, 18:08:01 Price change job" at bounding box center [323, 73] width 467 height 16
click at [131, 68] on input "5 Sept 2025, 18:08:01 Price change job" at bounding box center [323, 73] width 467 height 16
paste input "Flash Sale_09.2025 - 50% Off Summer Collection"
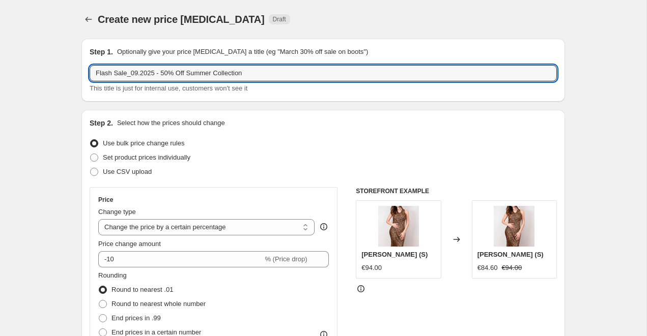
type input "Flash Sale_09.2025 - 50% Off Summer Collection"
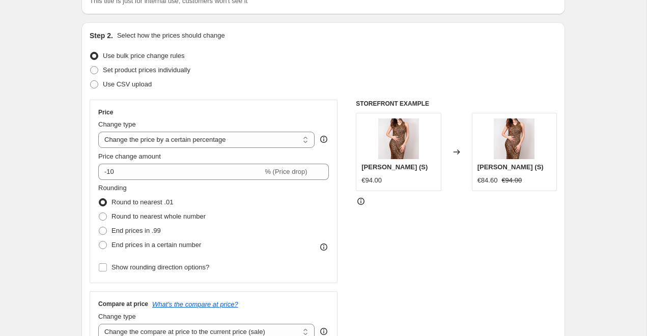
scroll to position [89, 0]
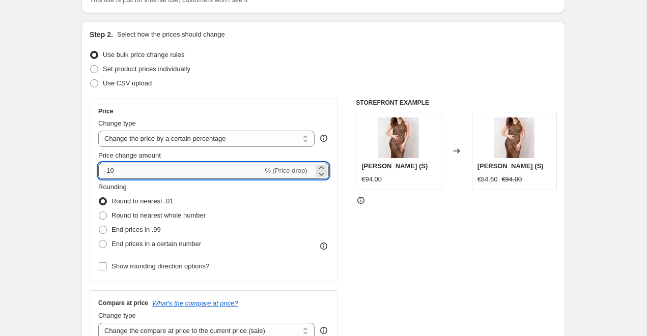
click at [183, 175] on input "-10" at bounding box center [180, 171] width 164 height 16
type input "-1"
type input "-50"
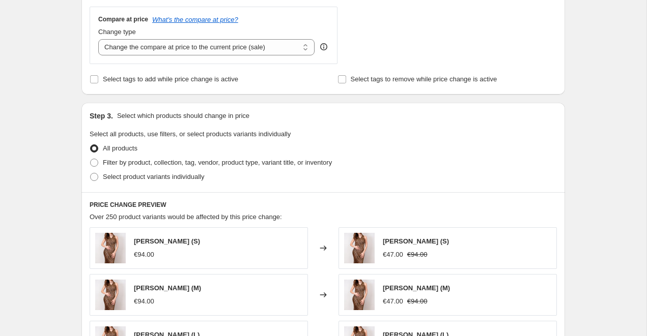
scroll to position [479, 0]
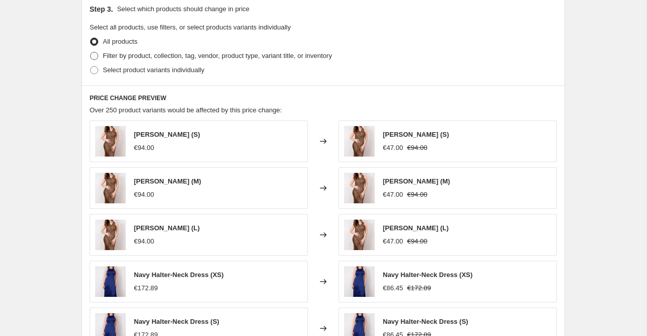
click at [167, 53] on span "Filter by product, collection, tag, vendor, product type, variant title, or inv…" at bounding box center [217, 56] width 229 height 8
click at [91, 52] on input "Filter by product, collection, tag, vendor, product type, variant title, or inv…" at bounding box center [90, 52] width 1 height 1
radio input "true"
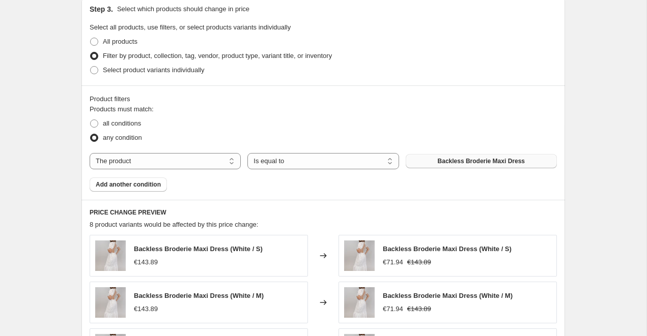
click at [462, 156] on button "Backless Broderie Maxi Dress" at bounding box center [480, 161] width 151 height 14
click at [441, 166] on button "Backless Broderie Maxi Dress" at bounding box center [480, 161] width 151 height 14
click at [191, 164] on select "The product The product's collection The product's vendor The product's type Th…" at bounding box center [165, 161] width 151 height 16
select select "collection"
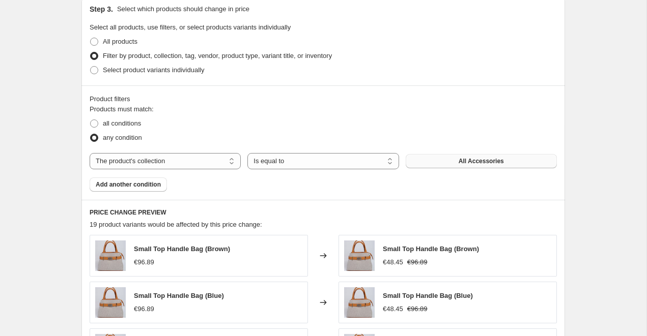
click at [493, 163] on span "All Accessories" at bounding box center [480, 161] width 45 height 8
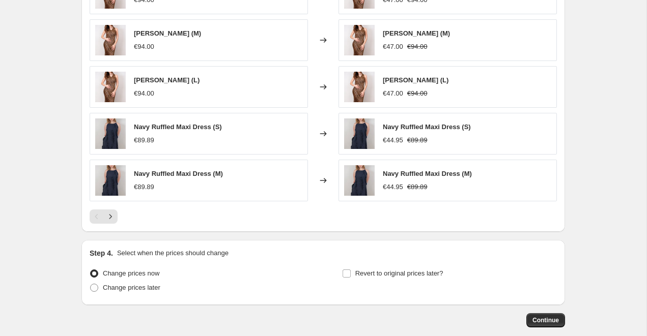
scroll to position [749, 0]
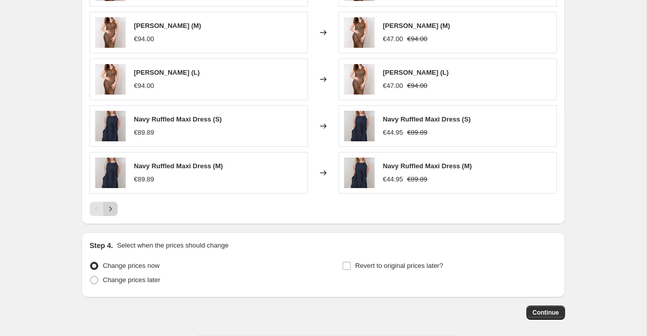
click at [113, 207] on icon "Next" at bounding box center [110, 209] width 10 height 10
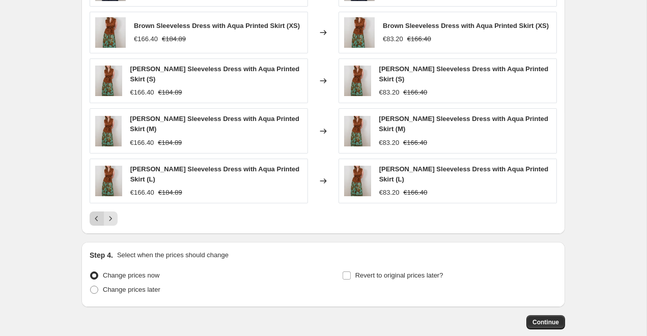
click at [95, 214] on icon "Previous" at bounding box center [97, 219] width 10 height 10
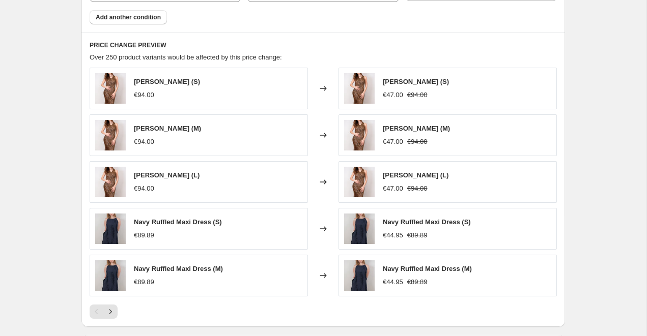
scroll to position [645, 0]
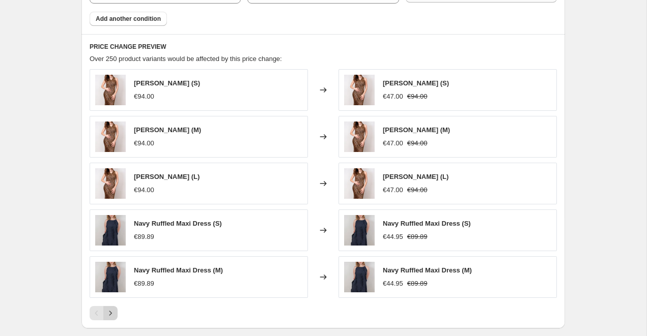
click at [105, 315] on icon "Next" at bounding box center [110, 313] width 10 height 10
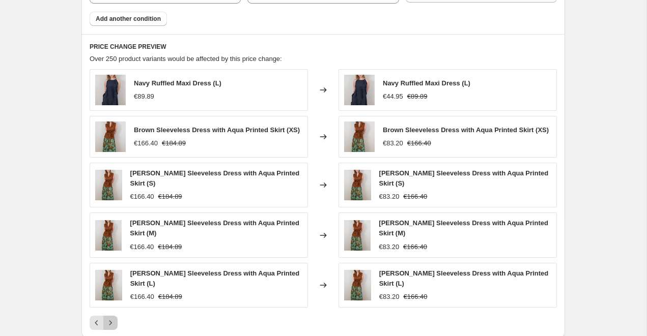
click at [114, 318] on icon "Next" at bounding box center [110, 323] width 10 height 10
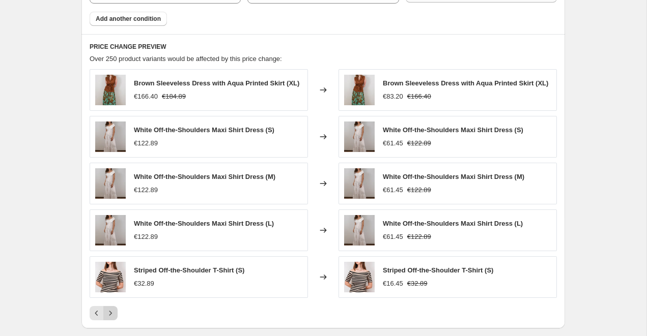
click at [114, 316] on icon "Next" at bounding box center [110, 313] width 10 height 10
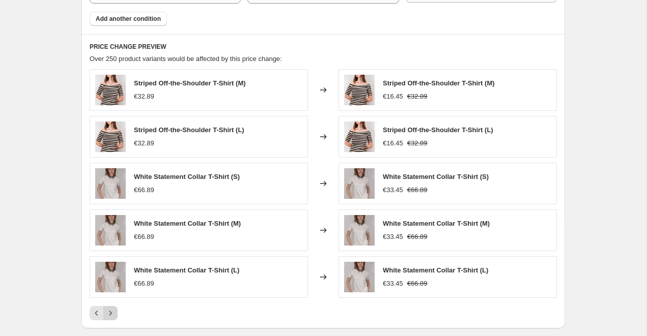
click at [114, 316] on icon "Next" at bounding box center [110, 313] width 10 height 10
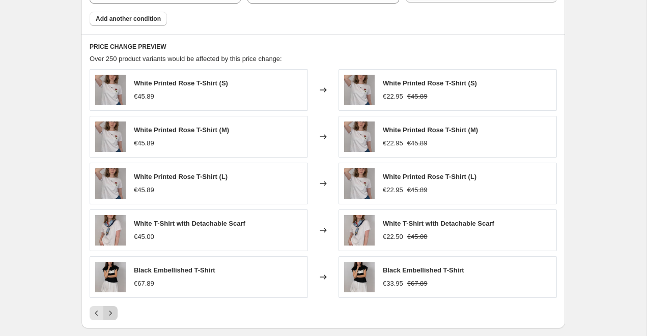
click at [114, 316] on icon "Next" at bounding box center [110, 313] width 10 height 10
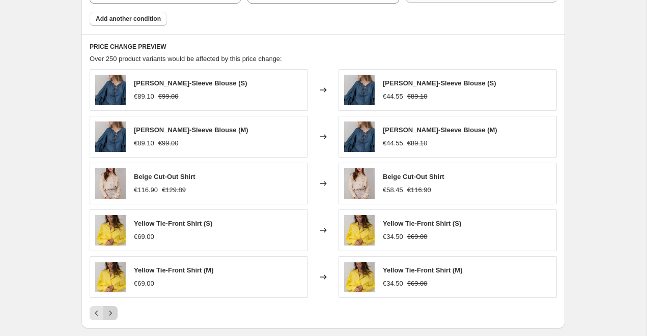
click at [114, 316] on icon "Next" at bounding box center [110, 313] width 10 height 10
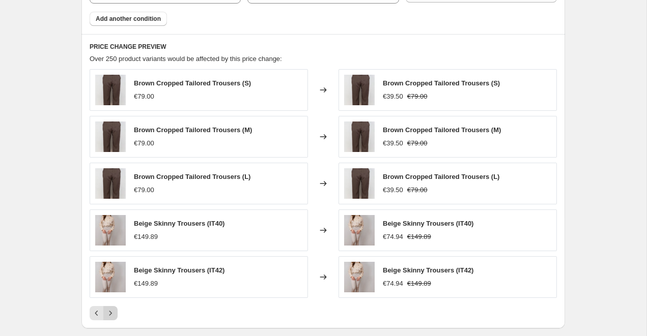
click at [114, 316] on icon "Next" at bounding box center [110, 313] width 10 height 10
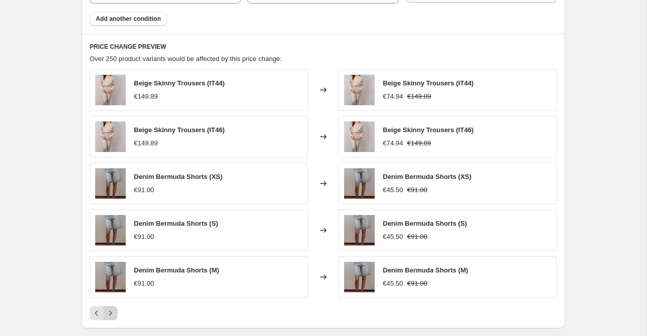
click at [114, 316] on icon "Next" at bounding box center [110, 313] width 10 height 10
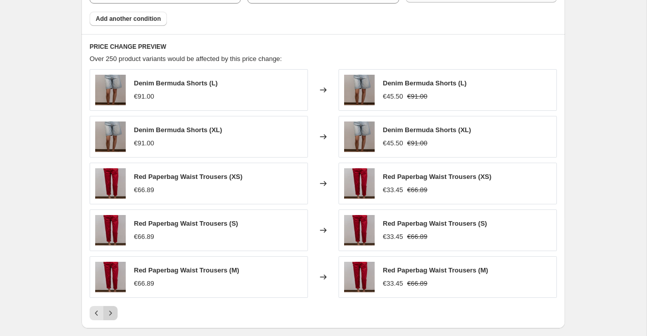
click at [114, 316] on icon "Next" at bounding box center [110, 313] width 10 height 10
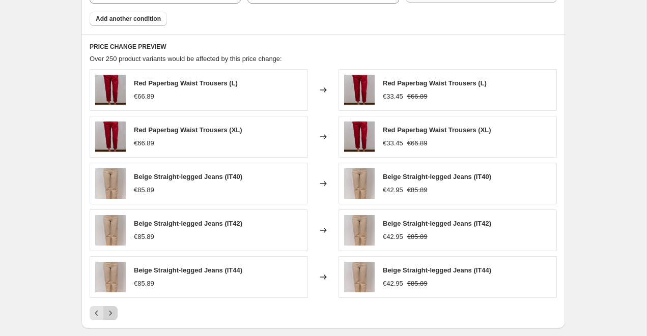
click at [114, 316] on icon "Next" at bounding box center [110, 313] width 10 height 10
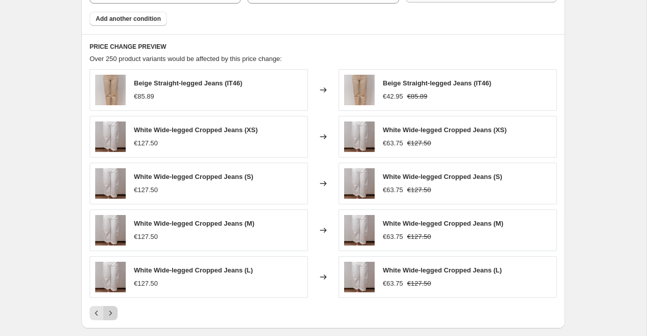
click at [114, 316] on icon "Next" at bounding box center [110, 313] width 10 height 10
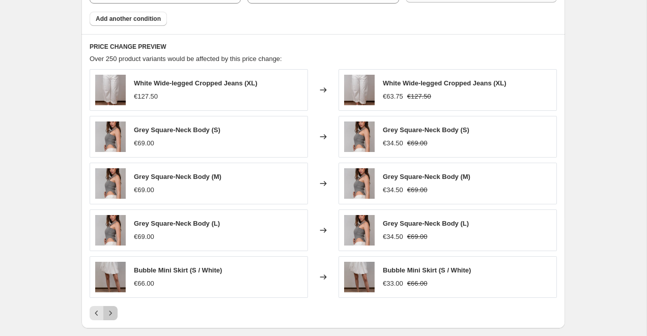
click at [114, 313] on icon "Next" at bounding box center [110, 313] width 10 height 10
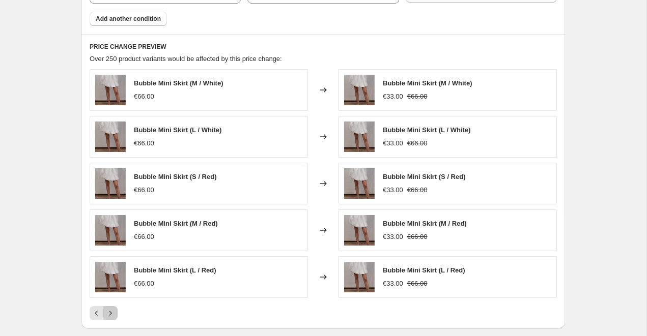
click at [114, 313] on icon "Next" at bounding box center [110, 313] width 10 height 10
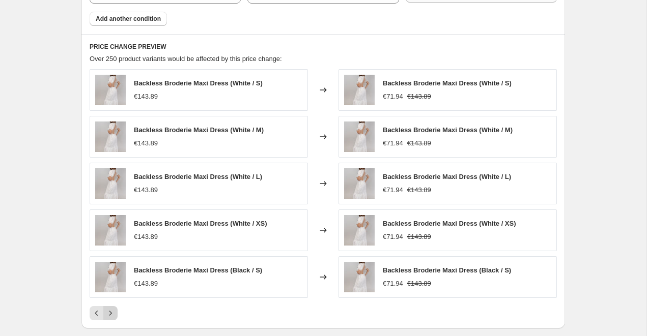
click at [114, 313] on icon "Next" at bounding box center [110, 313] width 10 height 10
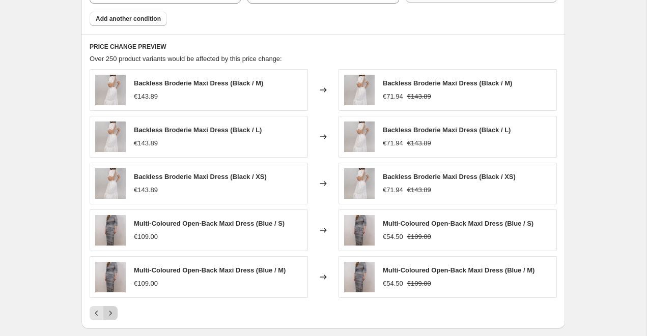
click at [114, 313] on icon "Next" at bounding box center [110, 313] width 10 height 10
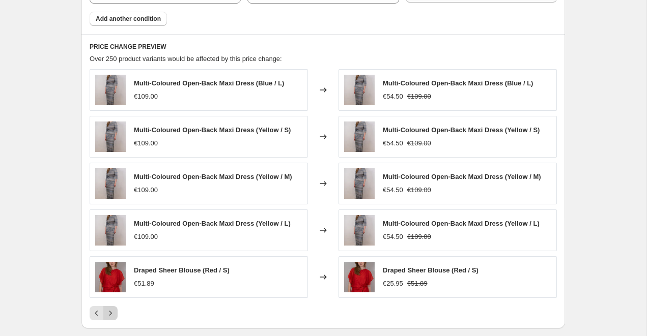
click at [114, 313] on icon "Next" at bounding box center [110, 313] width 10 height 10
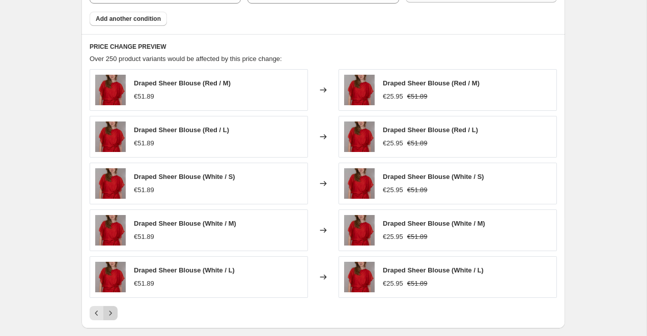
click at [114, 313] on icon "Next" at bounding box center [110, 313] width 10 height 10
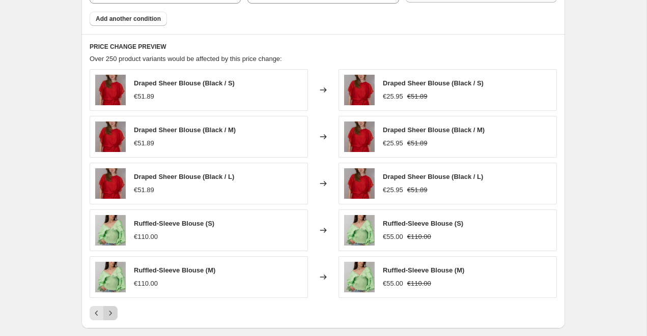
click at [114, 313] on icon "Next" at bounding box center [110, 313] width 10 height 10
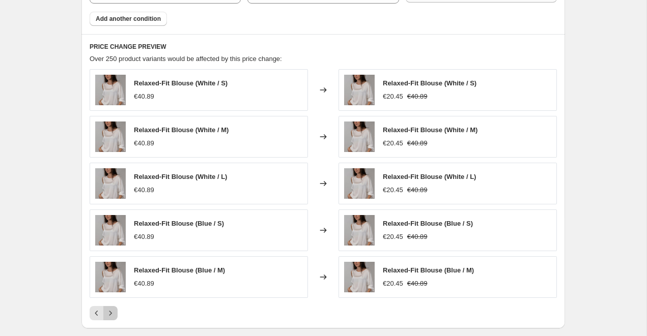
click at [114, 313] on icon "Next" at bounding box center [110, 313] width 10 height 10
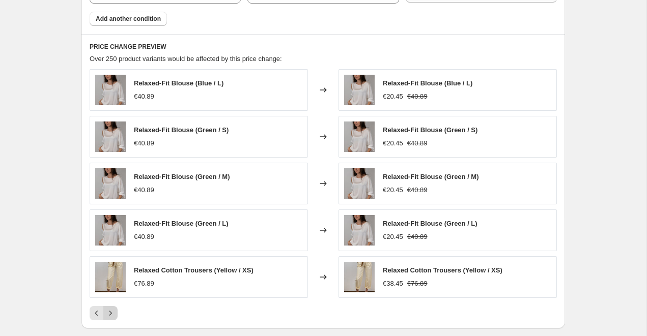
click at [114, 313] on icon "Next" at bounding box center [110, 313] width 10 height 10
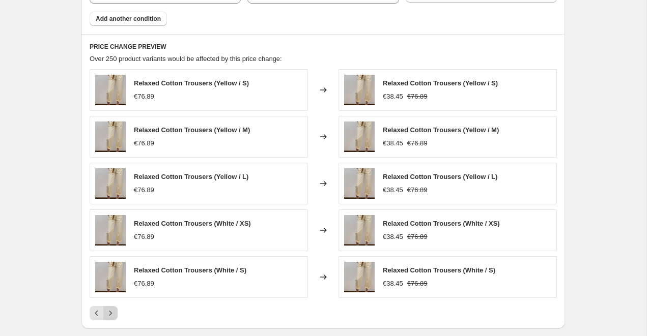
click at [114, 313] on icon "Next" at bounding box center [110, 313] width 10 height 10
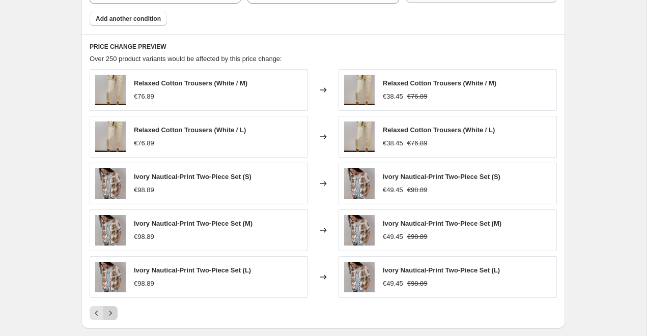
click at [114, 313] on icon "Next" at bounding box center [110, 313] width 10 height 10
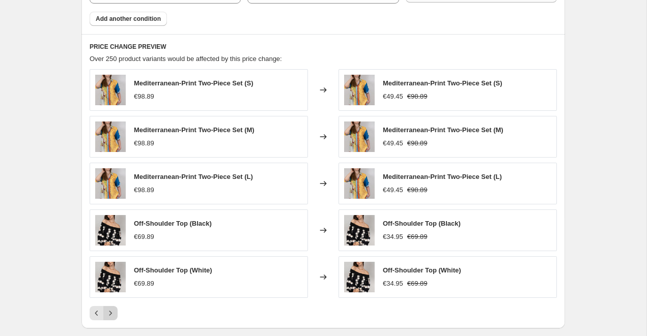
click at [114, 313] on icon "Next" at bounding box center [110, 313] width 10 height 10
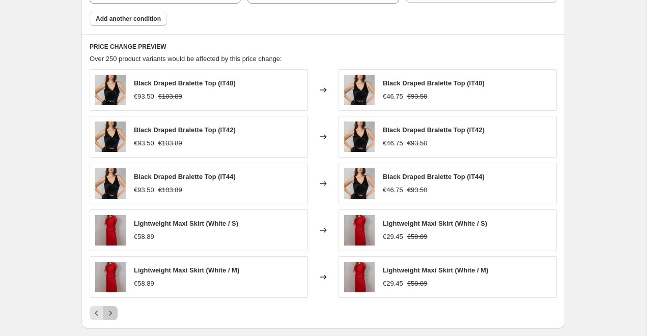
click at [114, 313] on icon "Next" at bounding box center [110, 313] width 10 height 10
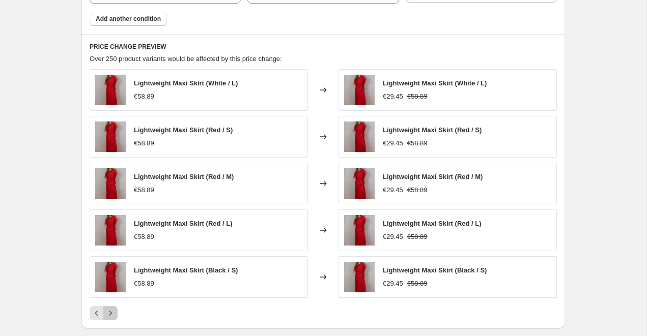
click at [114, 313] on icon "Next" at bounding box center [110, 313] width 10 height 10
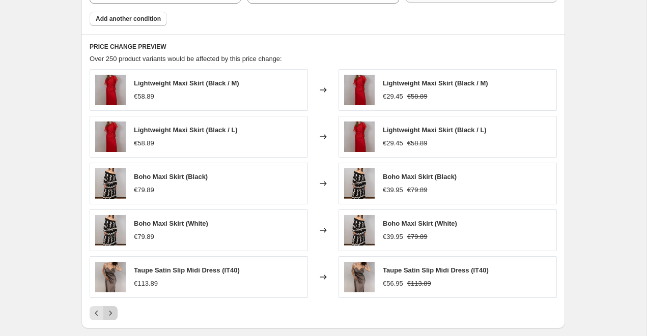
click at [114, 313] on icon "Next" at bounding box center [110, 313] width 10 height 10
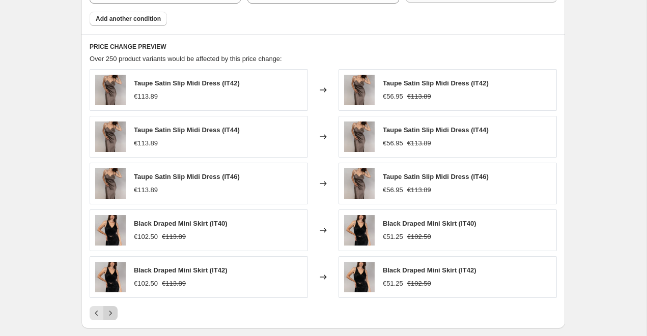
click at [114, 312] on icon "Next" at bounding box center [110, 313] width 10 height 10
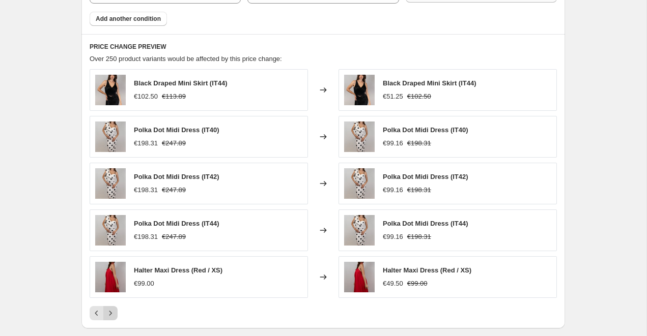
click at [114, 312] on icon "Next" at bounding box center [110, 313] width 10 height 10
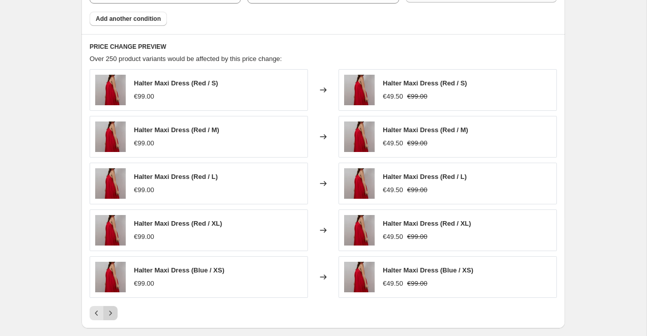
click at [114, 312] on icon "Next" at bounding box center [110, 313] width 10 height 10
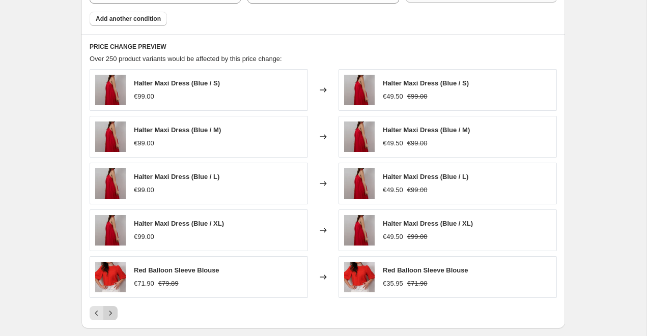
click at [114, 312] on icon "Next" at bounding box center [110, 313] width 10 height 10
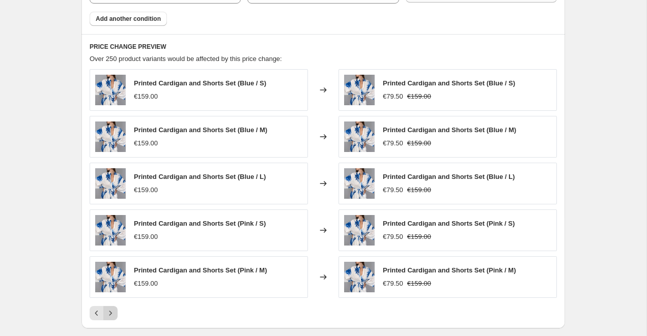
click at [114, 312] on icon "Next" at bounding box center [110, 313] width 10 height 10
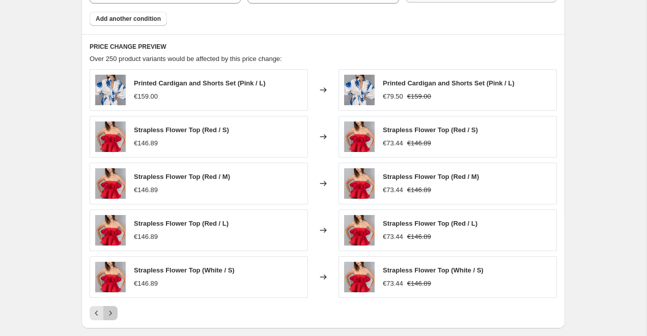
click at [114, 312] on icon "Next" at bounding box center [110, 313] width 10 height 10
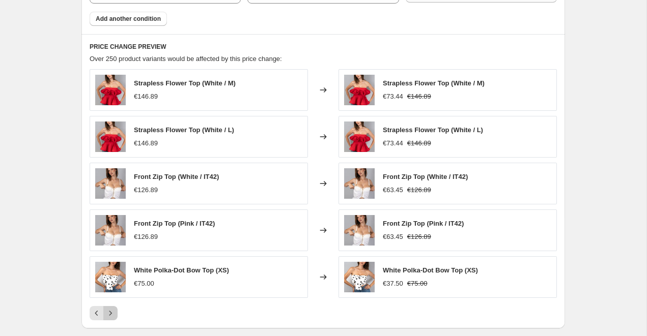
click at [114, 312] on icon "Next" at bounding box center [110, 313] width 10 height 10
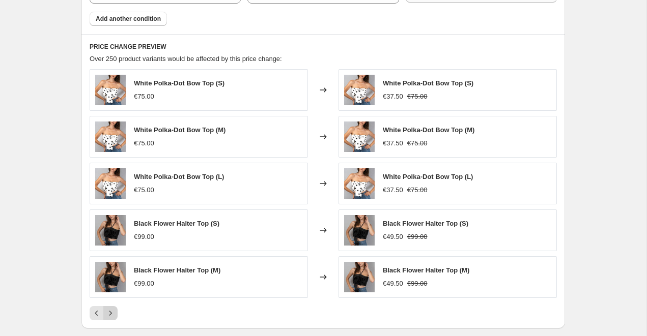
click at [114, 312] on icon "Next" at bounding box center [110, 313] width 10 height 10
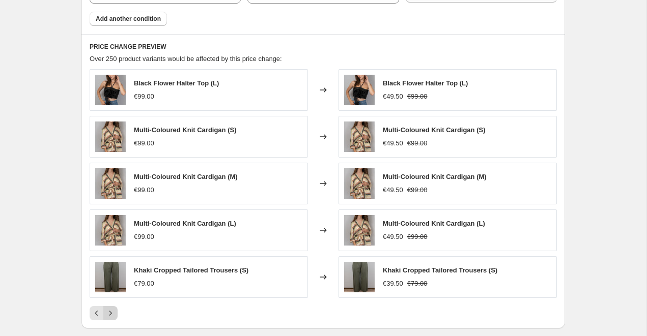
click at [114, 312] on icon "Next" at bounding box center [110, 313] width 10 height 10
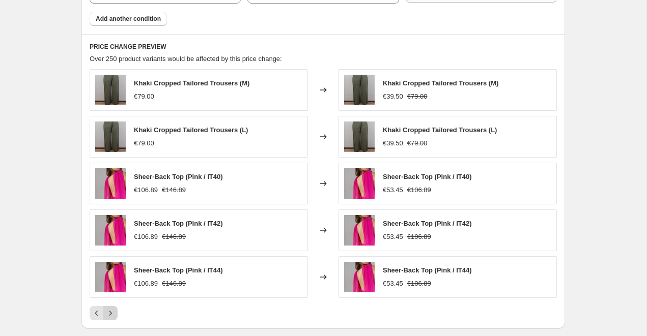
click at [114, 312] on icon "Next" at bounding box center [110, 313] width 10 height 10
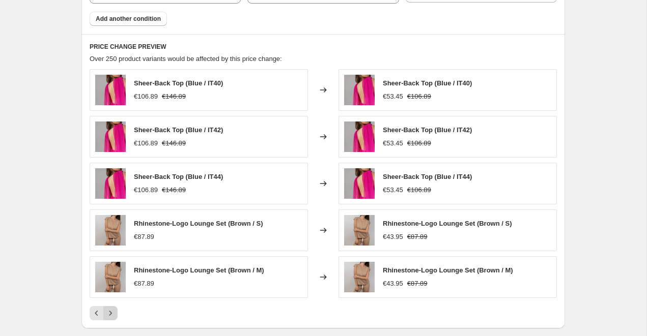
click at [114, 312] on icon "Next" at bounding box center [110, 313] width 10 height 10
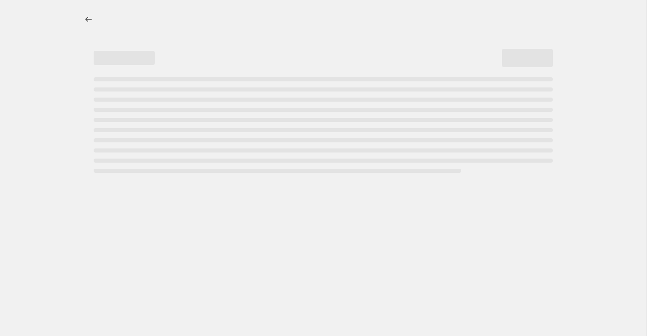
select select "percentage"
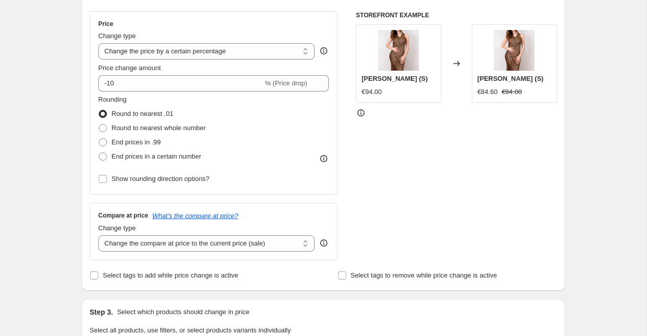
scroll to position [172, 0]
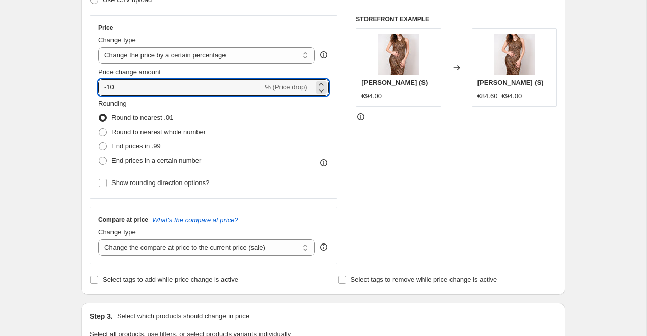
drag, startPoint x: 151, startPoint y: 91, endPoint x: 82, endPoint y: 84, distance: 69.1
click at [82, 84] on div "Step 2. Select how the prices should change Use bulk price change rules Set pro…" at bounding box center [322, 116] width 483 height 357
type input "5"
type input "-50"
click at [75, 101] on div "Step 1. Optionally give your price change job a title (eg "March 30% off sale o…" at bounding box center [318, 321] width 491 height 924
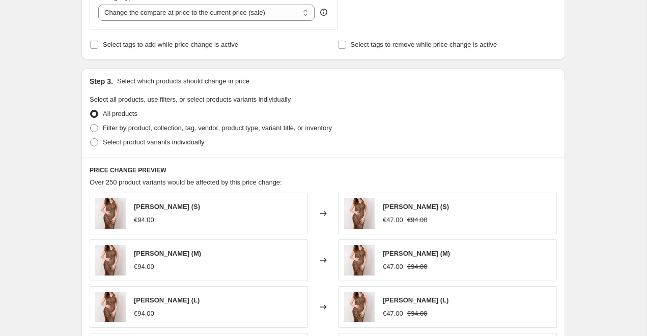
scroll to position [406, 0]
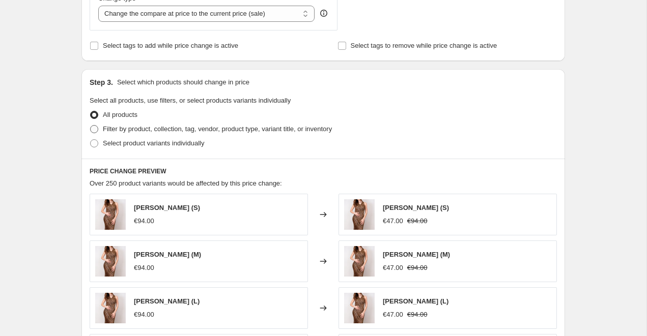
click at [140, 130] on span "Filter by product, collection, tag, vendor, product type, variant title, or inv…" at bounding box center [217, 129] width 229 height 8
click at [91, 126] on input "Filter by product, collection, tag, vendor, product type, variant title, or inv…" at bounding box center [90, 125] width 1 height 1
radio input "true"
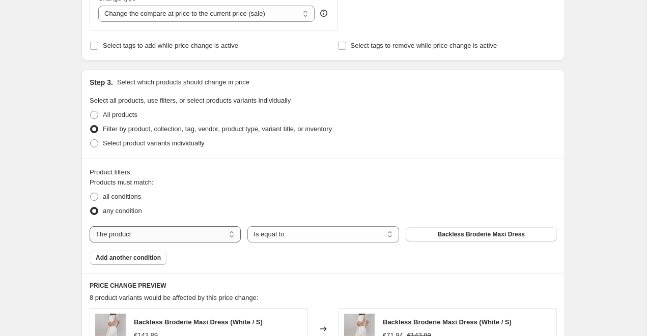
click at [135, 227] on select "The product The product's collection The product's vendor The product's type Th…" at bounding box center [165, 234] width 151 height 16
select select "collection"
click at [451, 231] on button "All Accessories" at bounding box center [480, 234] width 151 height 14
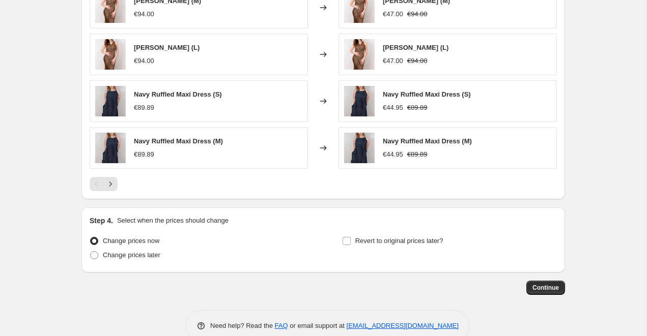
scroll to position [795, 0]
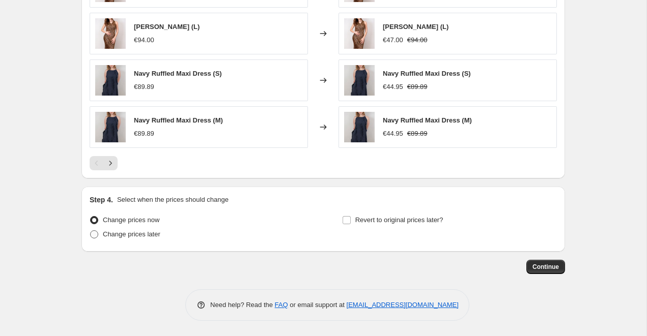
click at [117, 231] on span "Change prices later" at bounding box center [131, 234] width 57 height 8
click at [91, 231] on input "Change prices later" at bounding box center [90, 230] width 1 height 1
radio input "true"
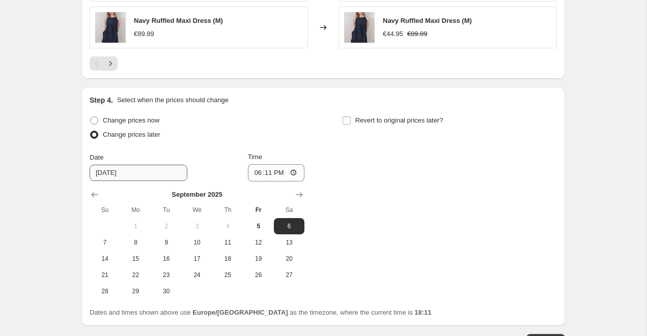
scroll to position [903, 0]
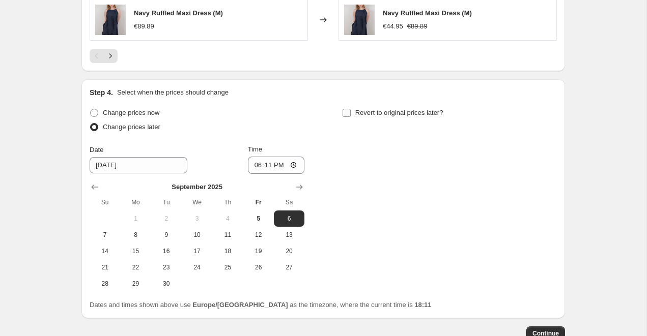
click at [362, 112] on span "Revert to original prices later?" at bounding box center [399, 113] width 88 height 8
click at [351, 112] on input "Revert to original prices later?" at bounding box center [346, 113] width 8 height 8
checkbox input "true"
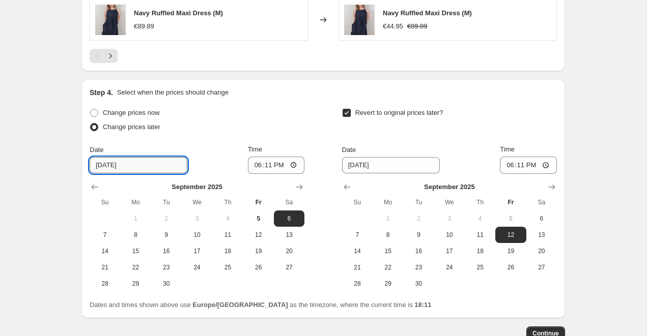
click at [131, 165] on input "9/6/2025" at bounding box center [139, 165] width 98 height 16
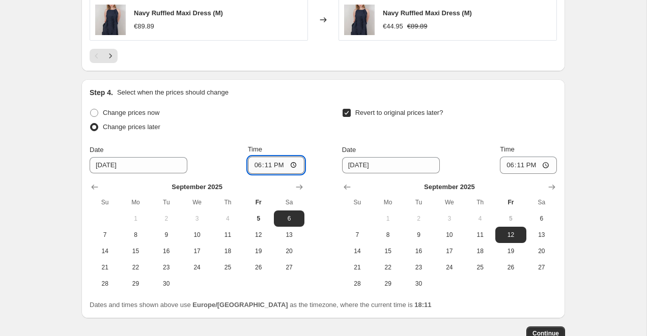
click at [269, 164] on input "18:11" at bounding box center [276, 165] width 57 height 17
type input "00:01"
click at [392, 238] on span "8" at bounding box center [387, 235] width 22 height 8
type input "[DATE]"
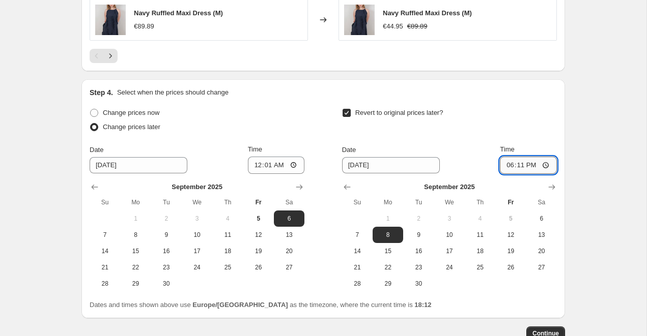
click at [522, 165] on input "18:11" at bounding box center [528, 165] width 57 height 17
type input "00:01"
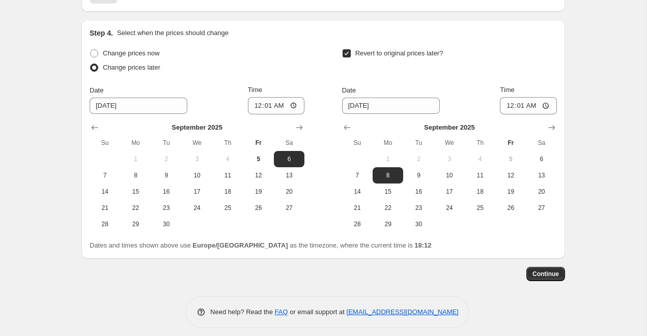
scroll to position [969, 0]
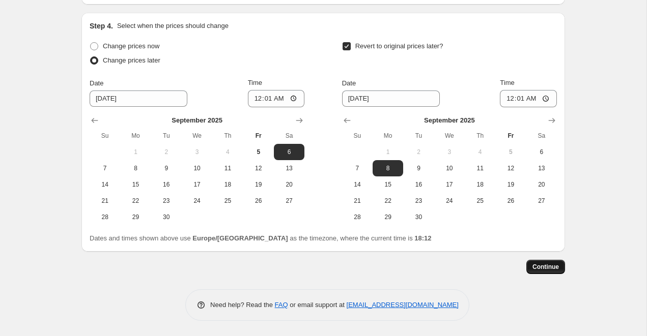
click at [544, 266] on span "Continue" at bounding box center [545, 267] width 26 height 8
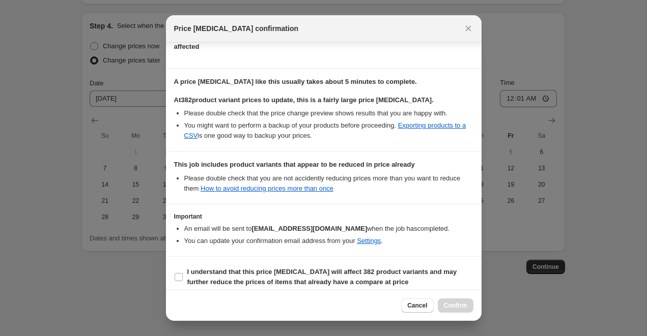
scroll to position [146, 0]
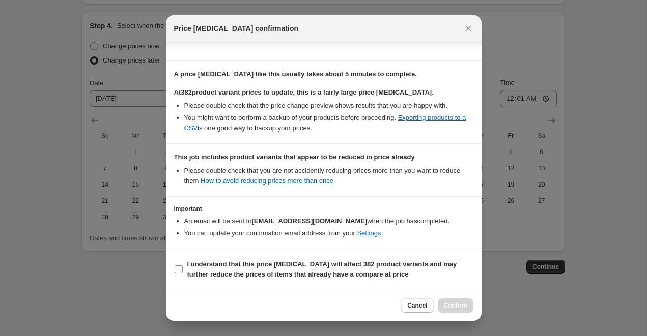
click at [180, 270] on input "I understand that this price change job will affect 382 product variants and ma…" at bounding box center [179, 270] width 8 height 8
checkbox input "true"
click at [440, 306] on button "Confirm" at bounding box center [456, 306] width 36 height 14
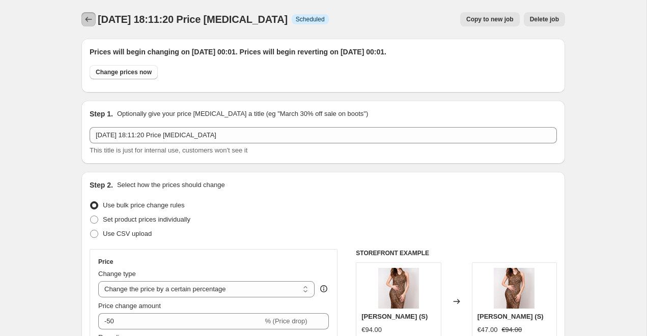
click at [90, 22] on icon "Price change jobs" at bounding box center [88, 19] width 10 height 10
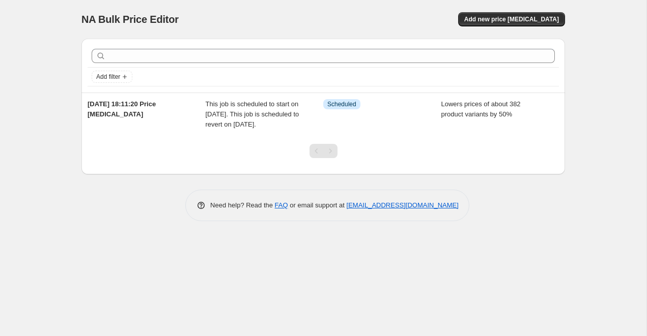
click at [62, 45] on div "NA Bulk Price Editor. This page is ready NA Bulk Price Editor Add new price cha…" at bounding box center [323, 168] width 646 height 336
